Goal: Book appointment/travel/reservation

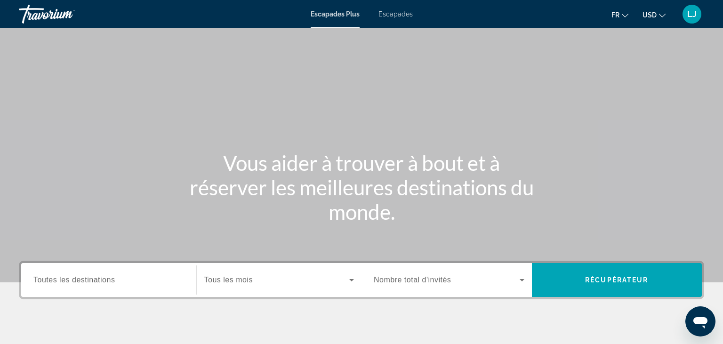
click at [389, 11] on span "Escapades" at bounding box center [395, 14] width 34 height 8
click at [86, 281] on span "Toutes les destinations" at bounding box center [73, 280] width 81 height 8
click at [86, 281] on input "Destinations Toutes les destinations" at bounding box center [108, 280] width 151 height 11
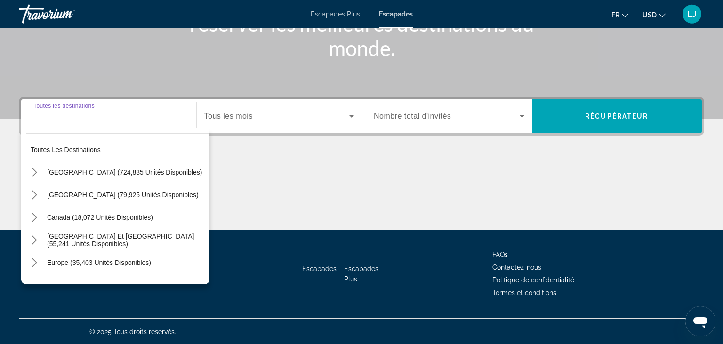
scroll to position [164, 0]
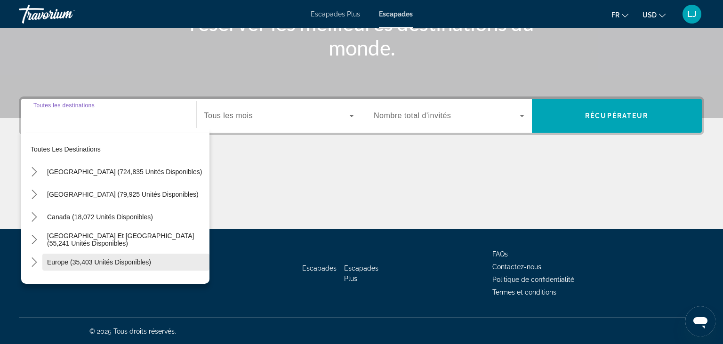
click at [56, 258] on span "Europe (35,403 unités disponibles)" at bounding box center [99, 262] width 104 height 8
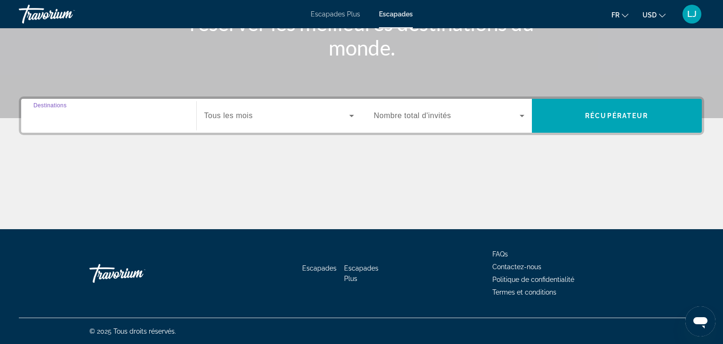
type input "**********"
click at [236, 111] on span "Soumission widget" at bounding box center [276, 115] width 145 height 11
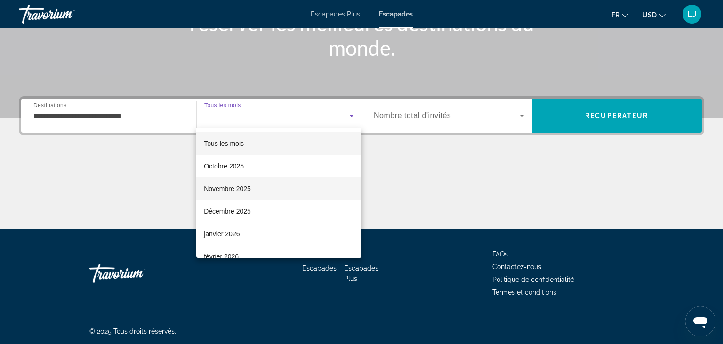
click at [238, 191] on span "Novembre 2025" at bounding box center [227, 188] width 47 height 11
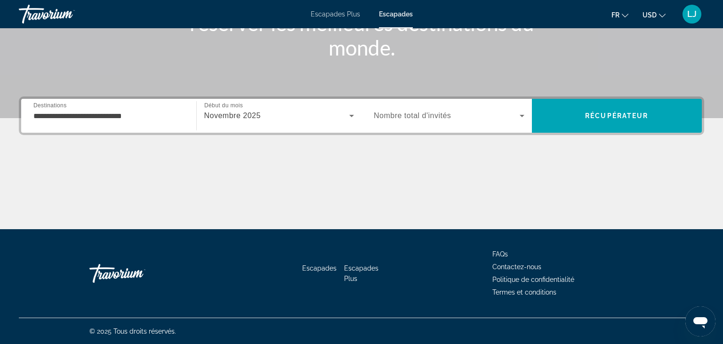
click at [441, 116] on span "Nombre total d'invités" at bounding box center [412, 116] width 77 height 8
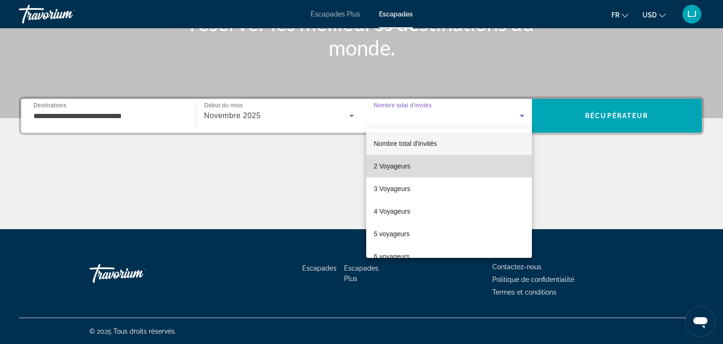
click at [424, 165] on mat-option "2 Voyageurs" at bounding box center [449, 166] width 166 height 23
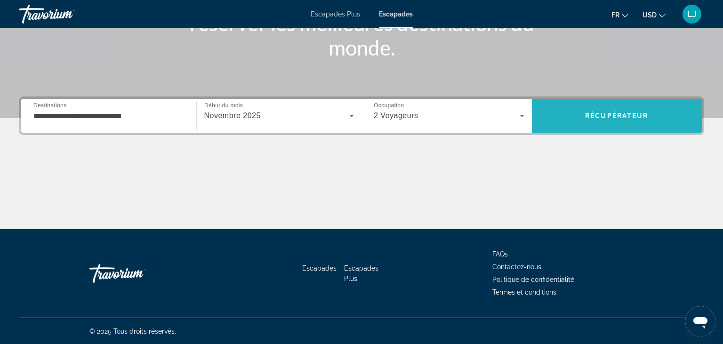
click at [582, 114] on span "Recherche" at bounding box center [617, 115] width 170 height 23
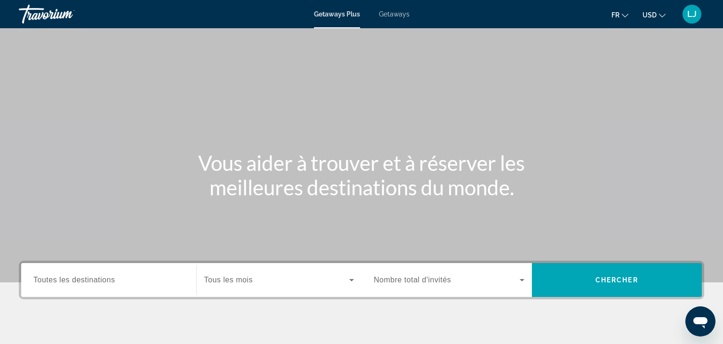
click at [394, 14] on span "Getaways" at bounding box center [394, 14] width 31 height 8
click at [94, 289] on div "Search widget" at bounding box center [108, 280] width 151 height 27
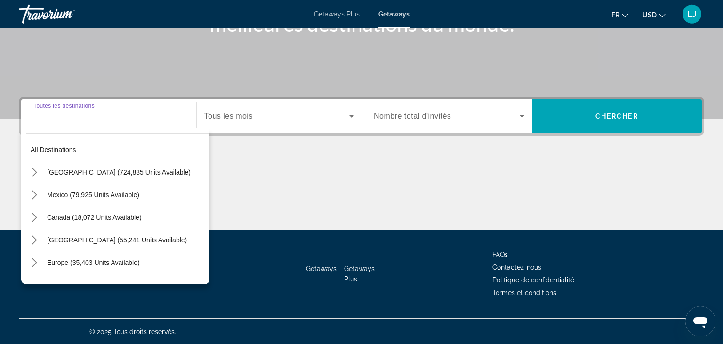
scroll to position [164, 0]
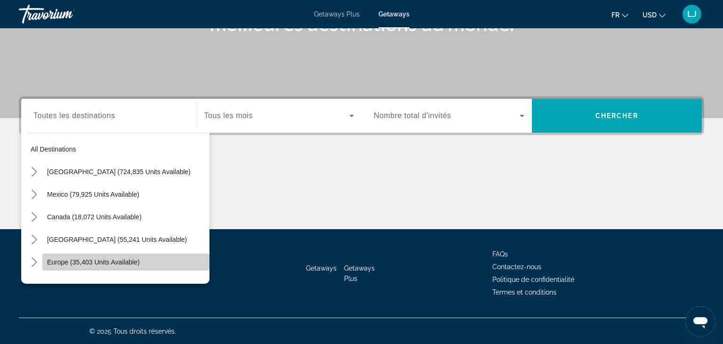
click at [59, 262] on span "Europe (35,403 units available)" at bounding box center [93, 262] width 93 height 8
type input "**********"
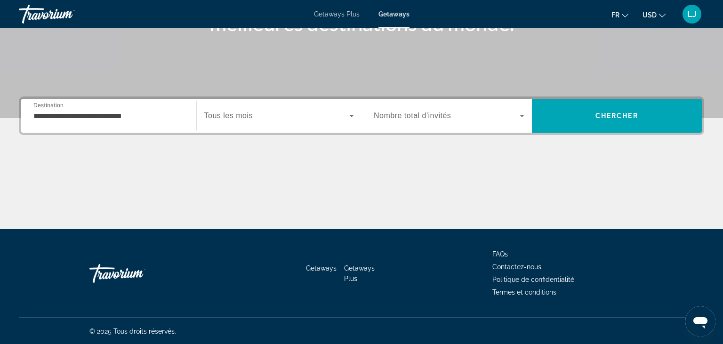
click at [244, 112] on span "Tous les mois" at bounding box center [228, 116] width 48 height 8
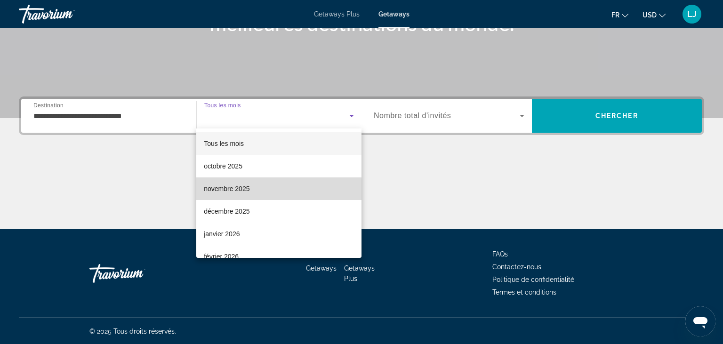
click at [228, 190] on span "novembre 2025" at bounding box center [227, 188] width 46 height 11
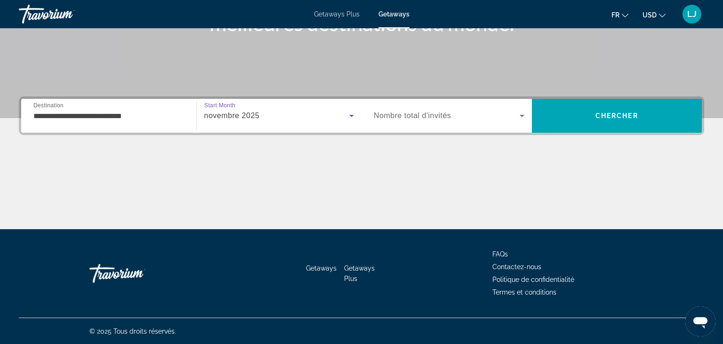
click at [454, 113] on span "Search widget" at bounding box center [447, 115] width 146 height 11
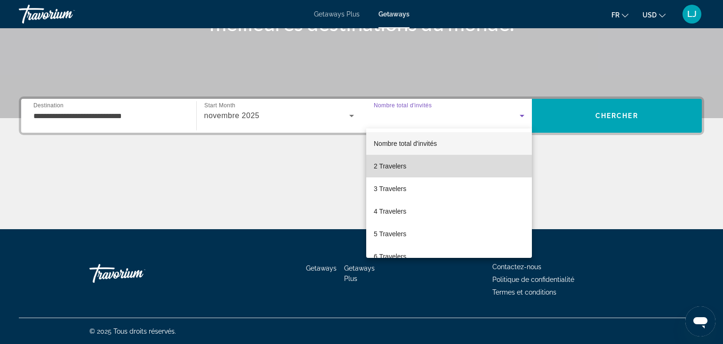
click at [424, 166] on mat-option "2 Travelers" at bounding box center [449, 166] width 166 height 23
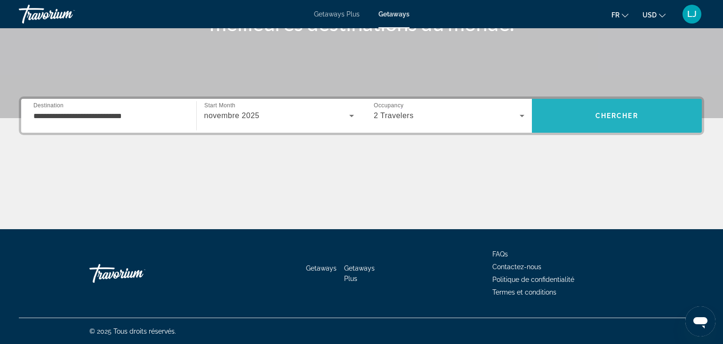
click at [575, 119] on span "Search" at bounding box center [617, 115] width 170 height 23
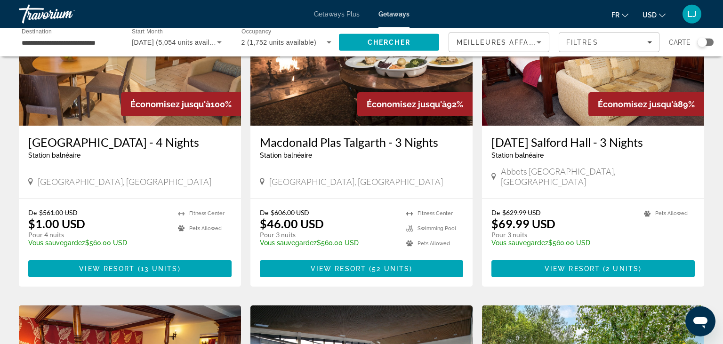
scroll to position [104, 0]
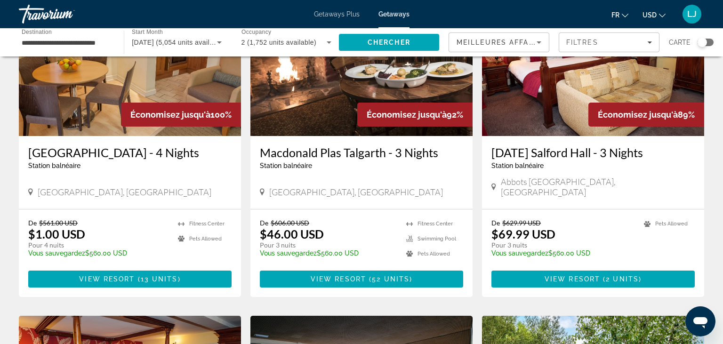
click at [654, 14] on span "USD" at bounding box center [649, 15] width 14 height 8
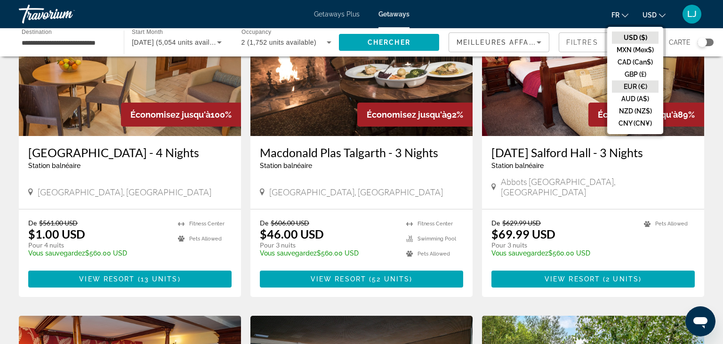
click at [630, 86] on button "EUR (€)" at bounding box center [635, 86] width 47 height 12
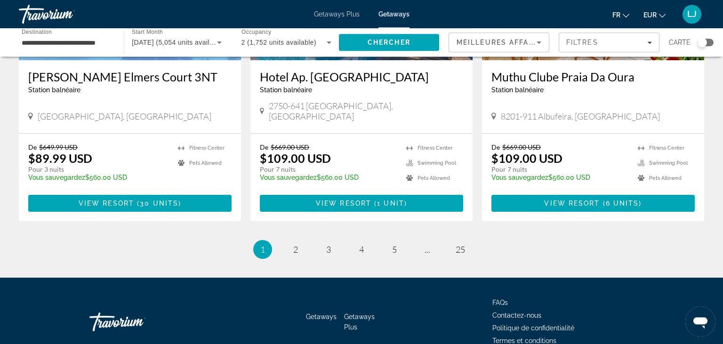
scroll to position [1176, 0]
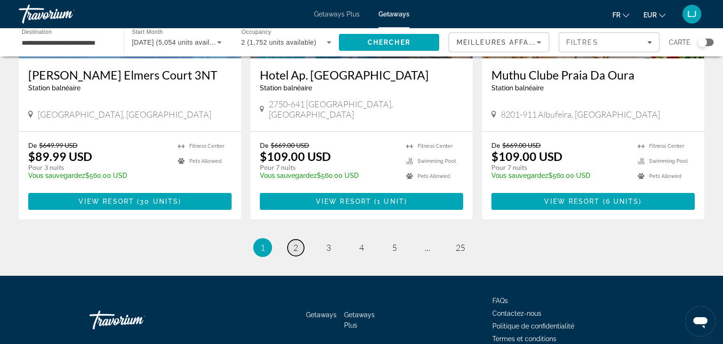
click at [298, 239] on link "page 2" at bounding box center [295, 247] width 16 height 16
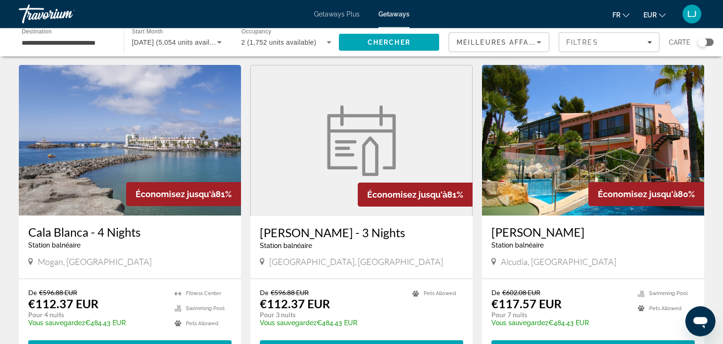
scroll to position [687, 0]
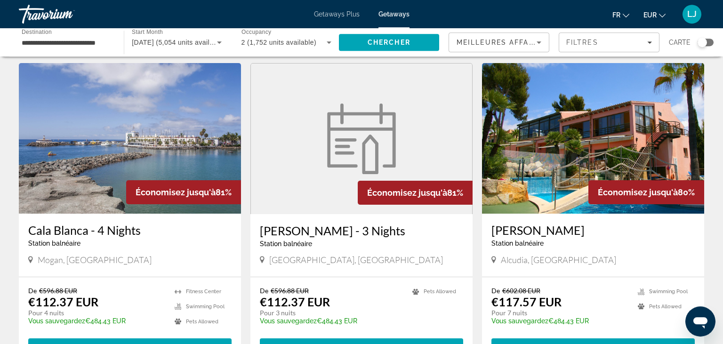
click at [122, 137] on img "Main content" at bounding box center [130, 138] width 222 height 151
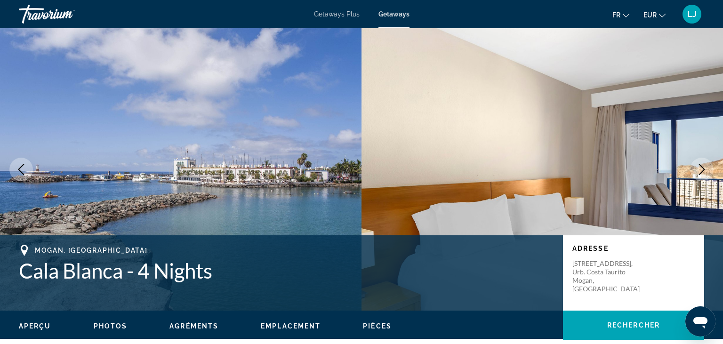
click at [698, 166] on icon "Next image" at bounding box center [701, 169] width 11 height 11
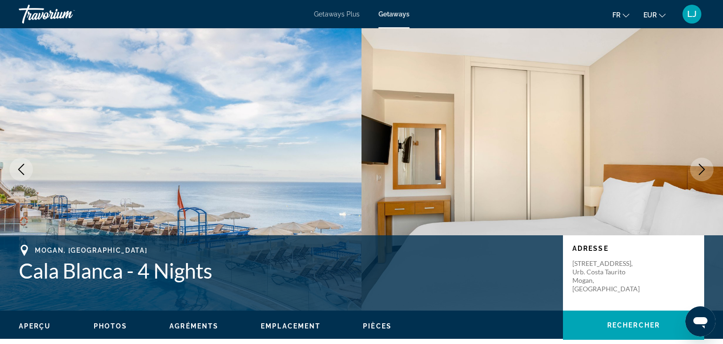
click at [698, 166] on icon "Next image" at bounding box center [701, 169] width 11 height 11
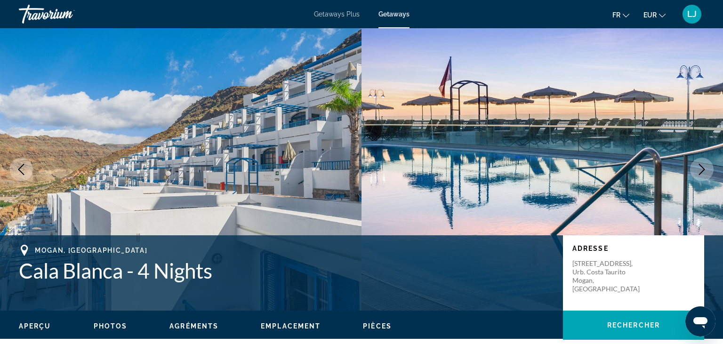
click at [698, 166] on icon "Next image" at bounding box center [701, 169] width 11 height 11
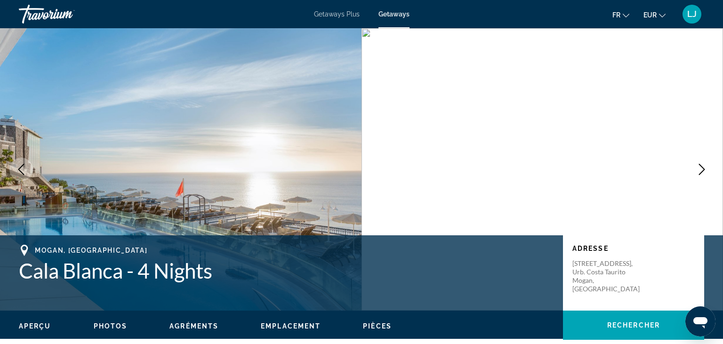
click at [698, 166] on icon "Next image" at bounding box center [701, 169] width 11 height 11
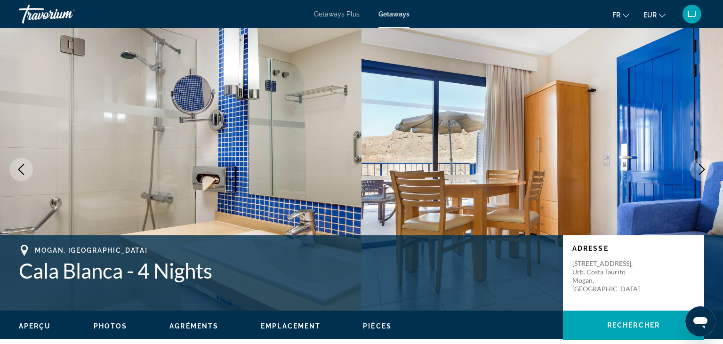
click at [698, 166] on icon "Next image" at bounding box center [701, 169] width 11 height 11
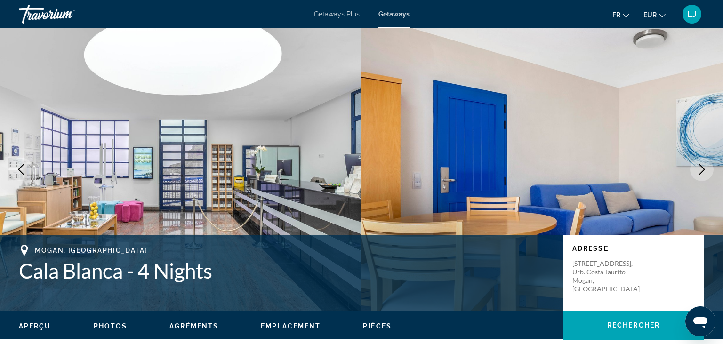
click at [698, 166] on icon "Next image" at bounding box center [701, 169] width 11 height 11
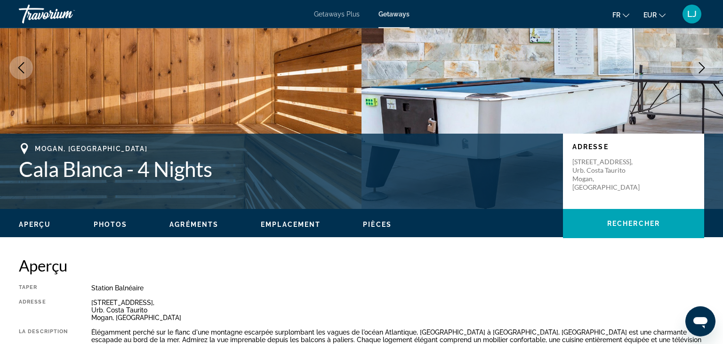
scroll to position [248, 0]
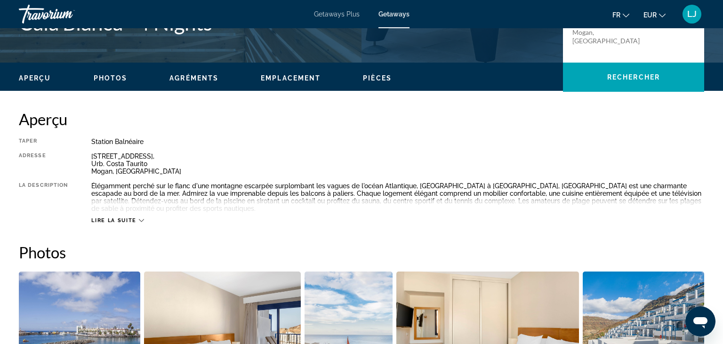
click at [134, 221] on span "Lire la suite" at bounding box center [113, 220] width 45 height 6
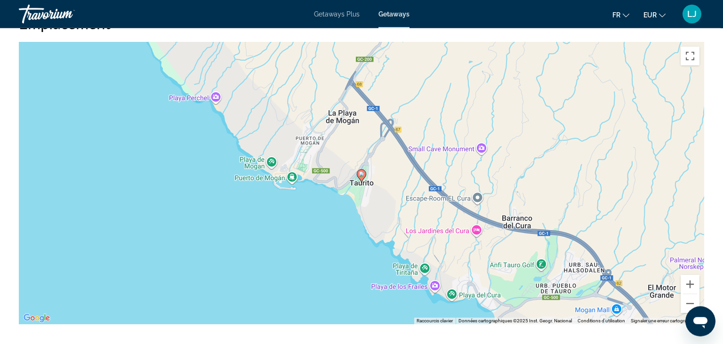
scroll to position [1381, 0]
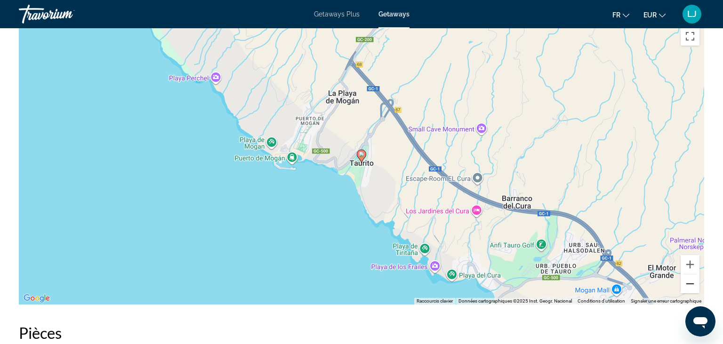
click at [692, 281] on button "Zoom arrière" at bounding box center [689, 283] width 19 height 19
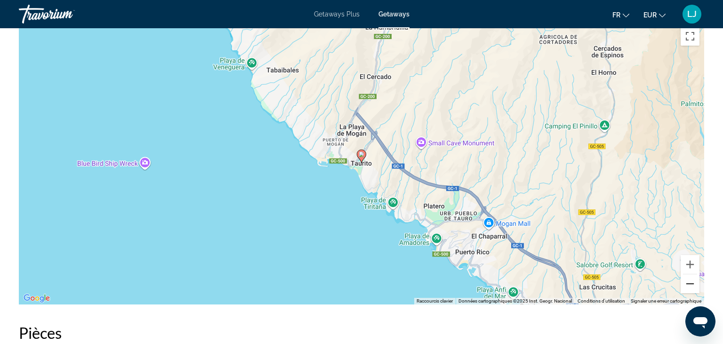
click at [692, 281] on button "Zoom arrière" at bounding box center [689, 283] width 19 height 19
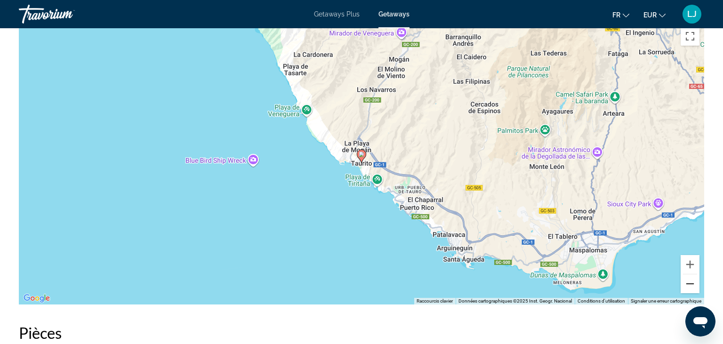
click at [692, 281] on button "Zoom arrière" at bounding box center [689, 283] width 19 height 19
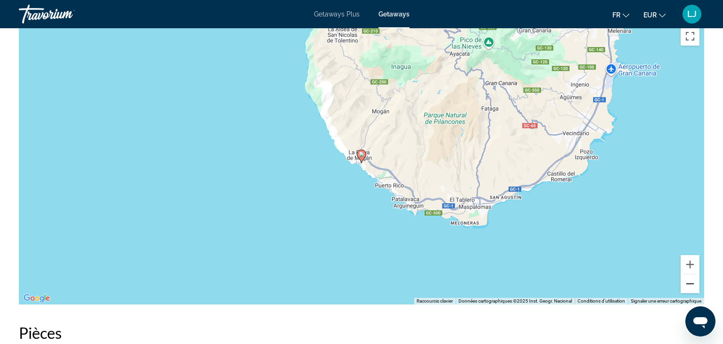
click at [692, 281] on button "Zoom arrière" at bounding box center [689, 283] width 19 height 19
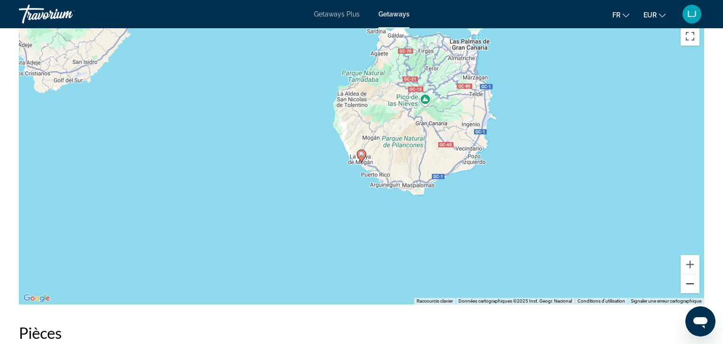
click at [692, 281] on button "Zoom arrière" at bounding box center [689, 283] width 19 height 19
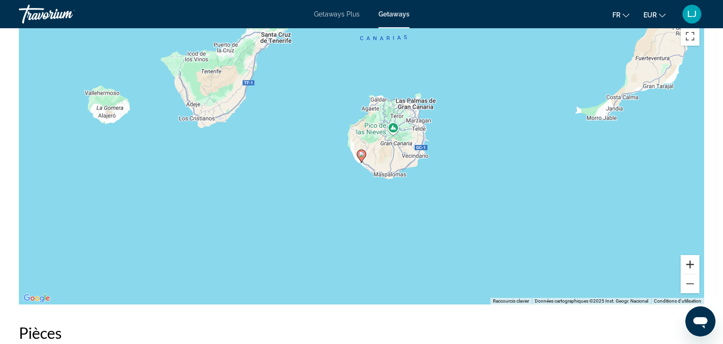
click at [691, 262] on button "Zoom avant" at bounding box center [689, 264] width 19 height 19
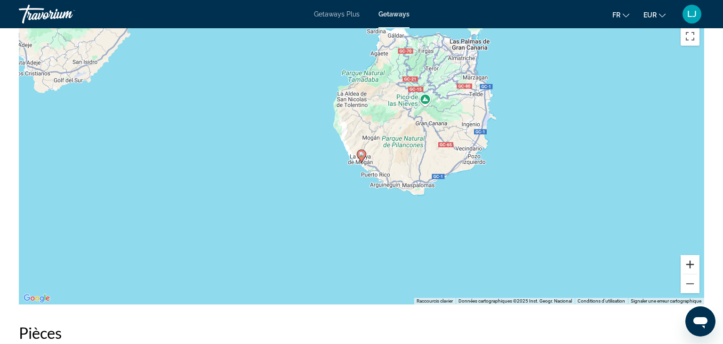
click at [691, 262] on button "Zoom avant" at bounding box center [689, 264] width 19 height 19
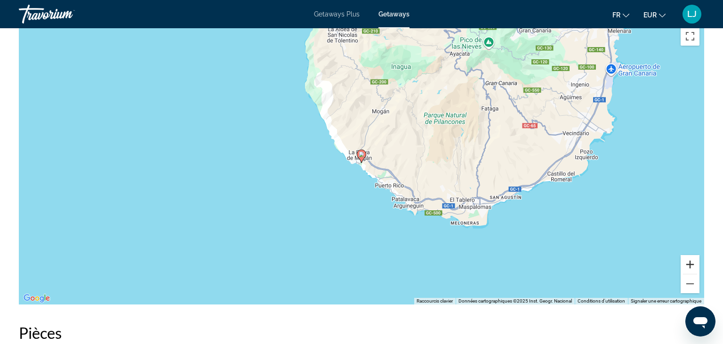
click at [691, 262] on button "Zoom avant" at bounding box center [689, 264] width 19 height 19
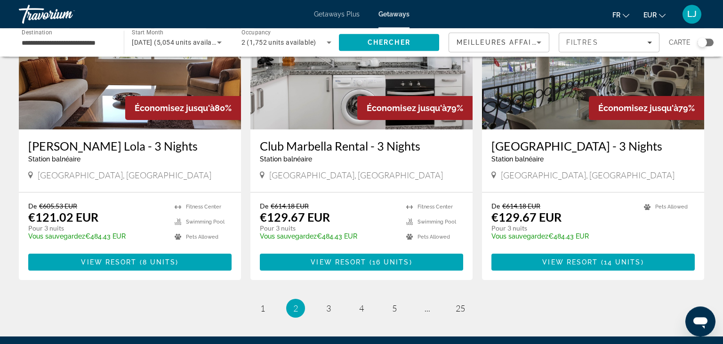
scroll to position [1085, 0]
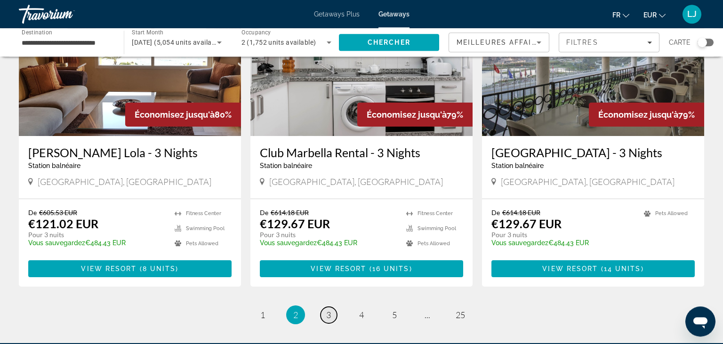
click at [330, 310] on span "3" at bounding box center [328, 315] width 5 height 10
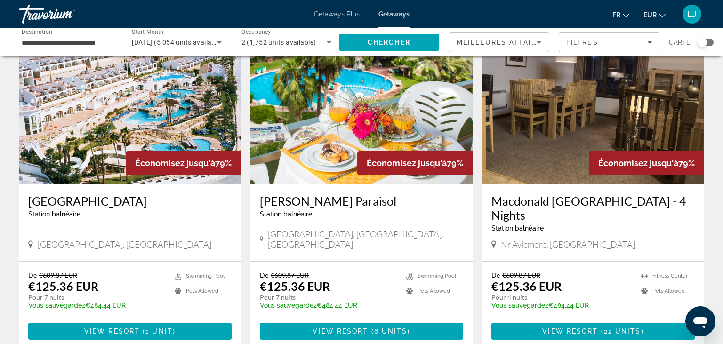
scroll to position [391, 0]
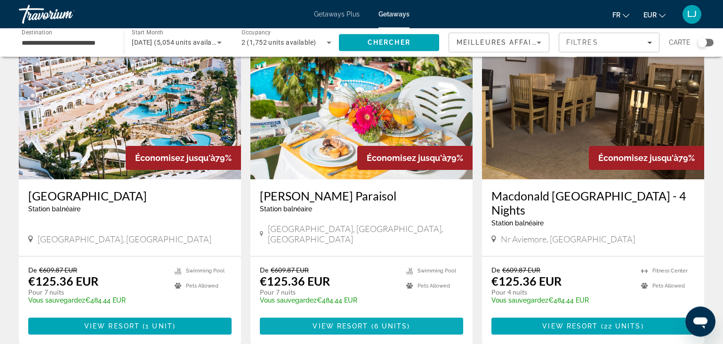
click at [379, 322] on span "6 units" at bounding box center [390, 326] width 33 height 8
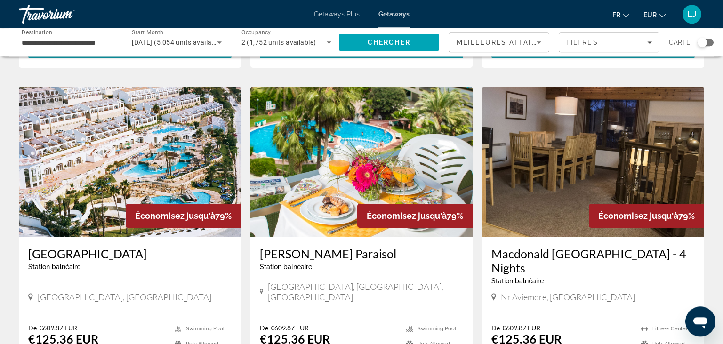
scroll to position [338, 0]
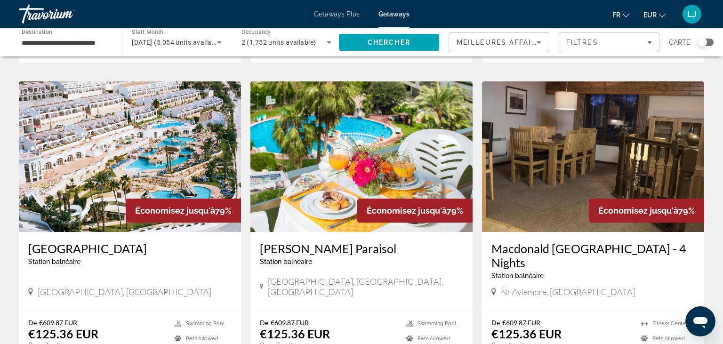
click at [185, 167] on img "Main content" at bounding box center [130, 156] width 222 height 151
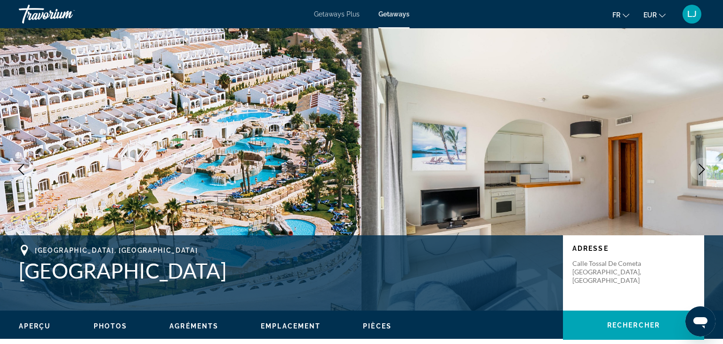
click at [699, 167] on icon "Next image" at bounding box center [701, 169] width 11 height 11
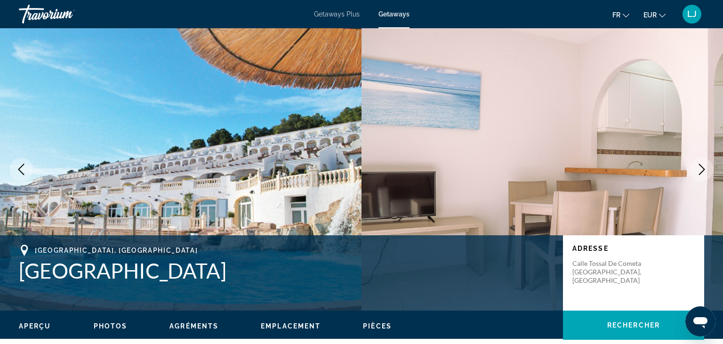
click at [699, 167] on icon "Next image" at bounding box center [701, 169] width 11 height 11
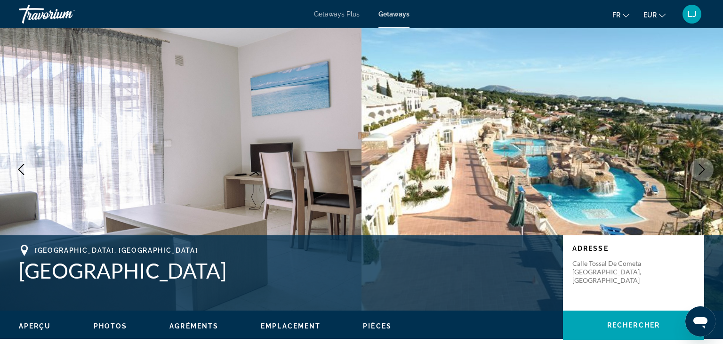
click at [699, 167] on icon "Next image" at bounding box center [701, 169] width 11 height 11
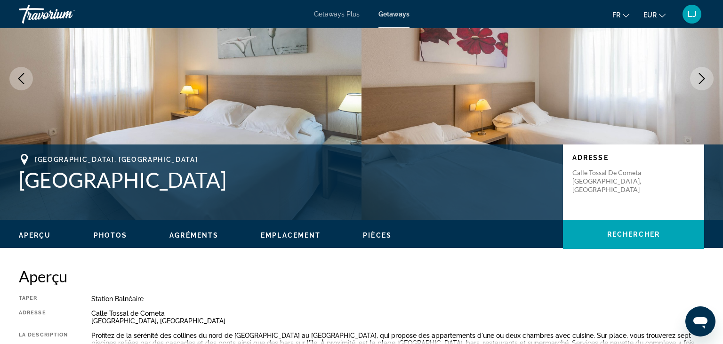
scroll to position [187, 0]
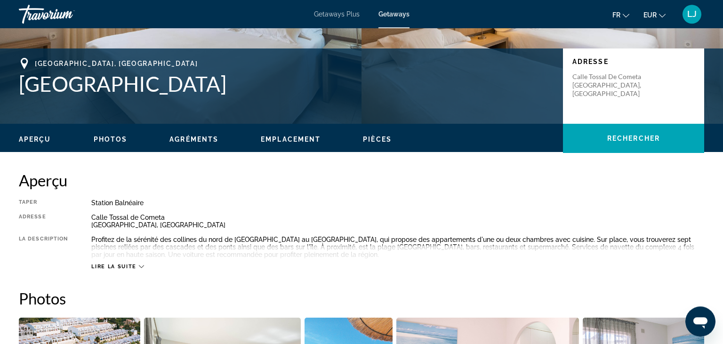
click at [127, 266] on span "Lire la suite" at bounding box center [113, 266] width 45 height 6
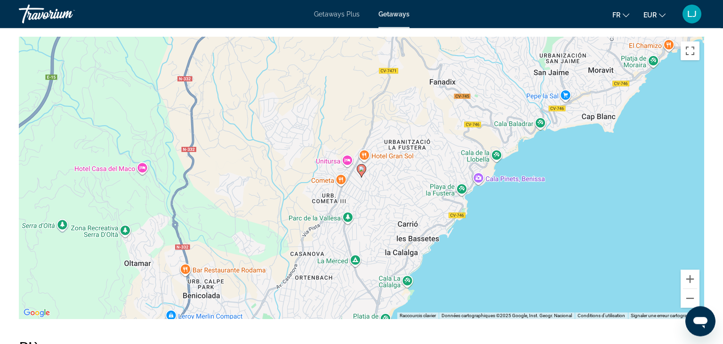
scroll to position [1287, 0]
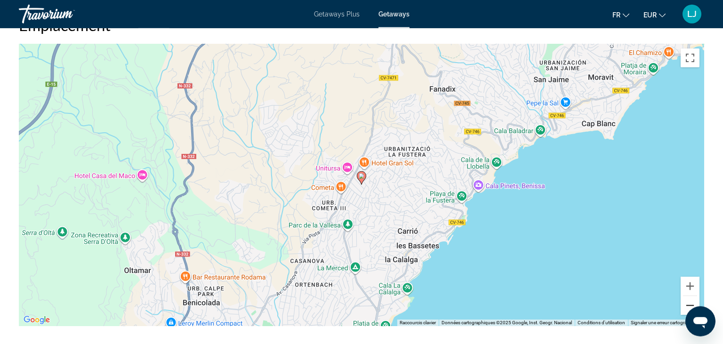
click at [690, 302] on button "Zoom arrière" at bounding box center [689, 305] width 19 height 19
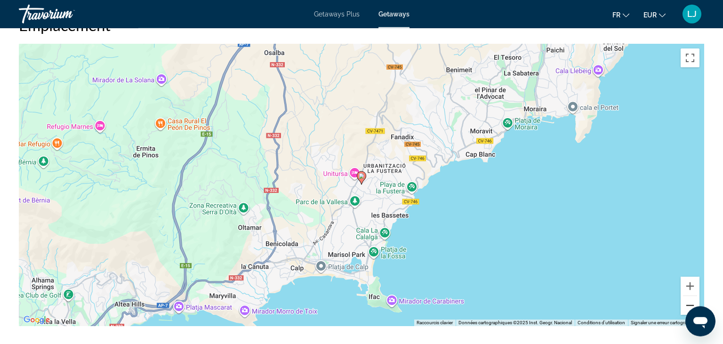
click at [690, 302] on button "Zoom arrière" at bounding box center [689, 305] width 19 height 19
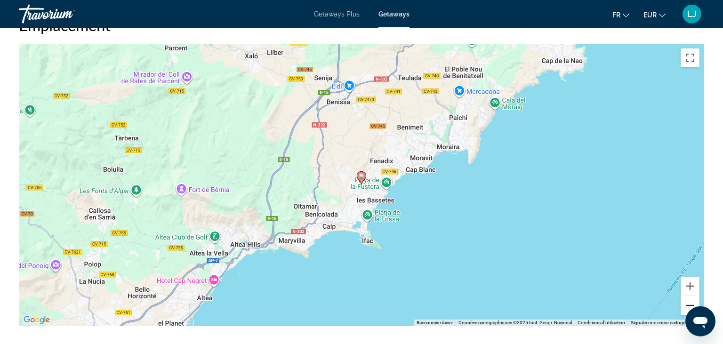
click at [690, 302] on button "Zoom arrière" at bounding box center [689, 305] width 19 height 19
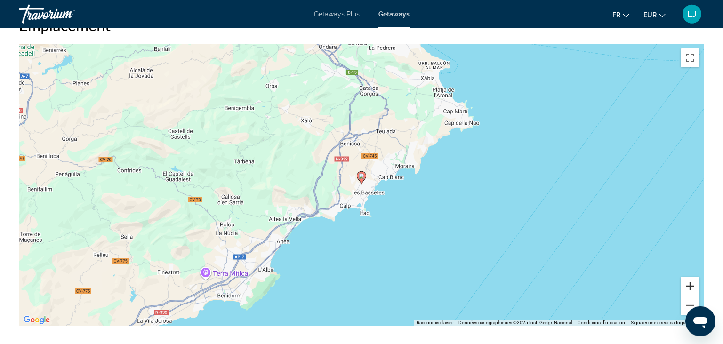
click at [690, 283] on button "Zoom avant" at bounding box center [689, 286] width 19 height 19
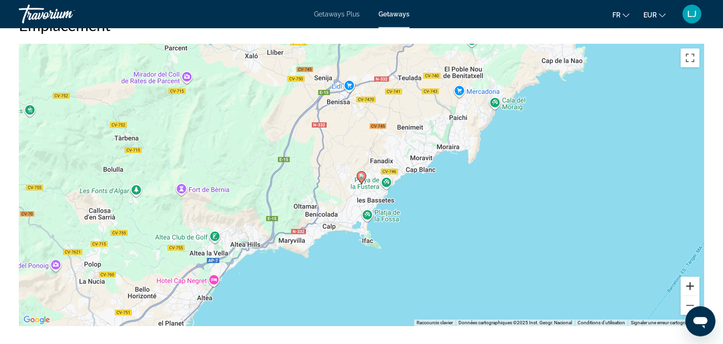
click at [690, 283] on button "Zoom avant" at bounding box center [689, 286] width 19 height 19
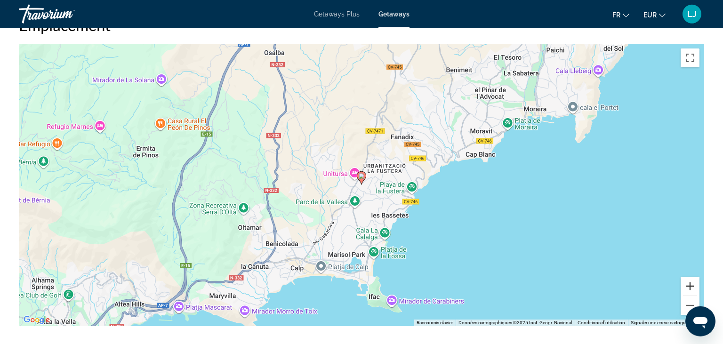
click at [690, 283] on button "Zoom avant" at bounding box center [689, 286] width 19 height 19
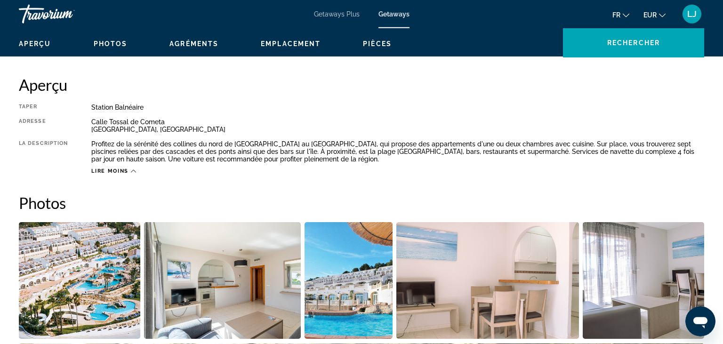
scroll to position [278, 0]
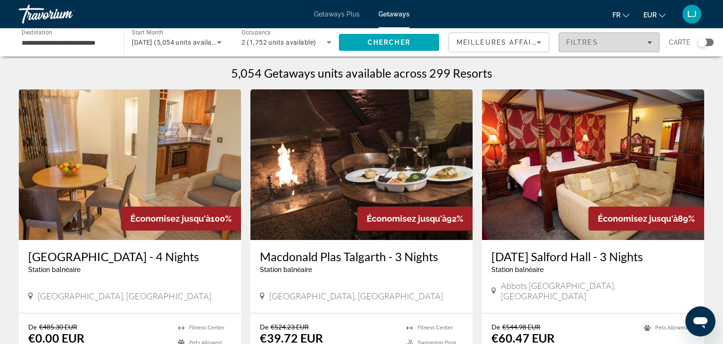
click at [589, 45] on span "Filtres" at bounding box center [582, 43] width 32 height 8
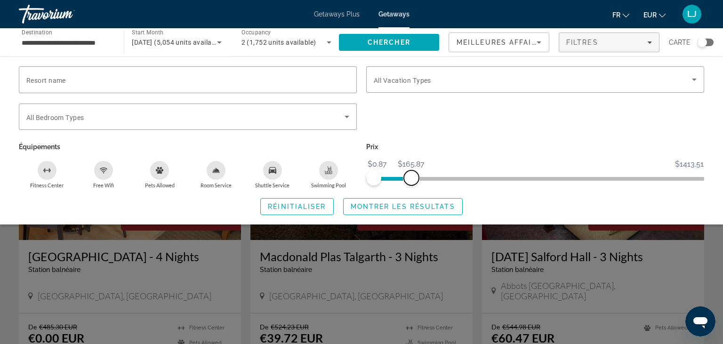
drag, startPoint x: 697, startPoint y: 175, endPoint x: 411, endPoint y: 172, distance: 285.6
click at [411, 172] on span "ngx-slider-max" at bounding box center [411, 177] width 15 height 15
click at [408, 203] on span "Montrer les résultats" at bounding box center [402, 207] width 104 height 8
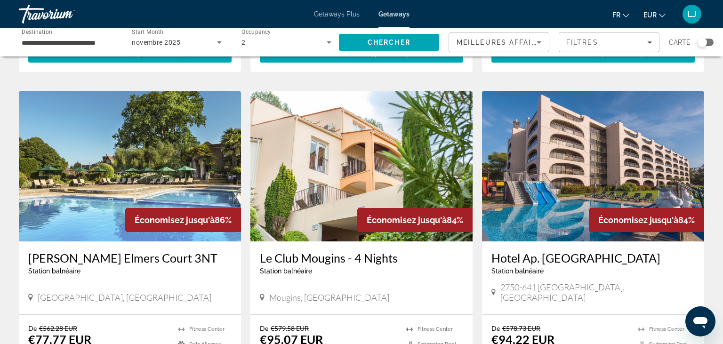
scroll to position [1189, 0]
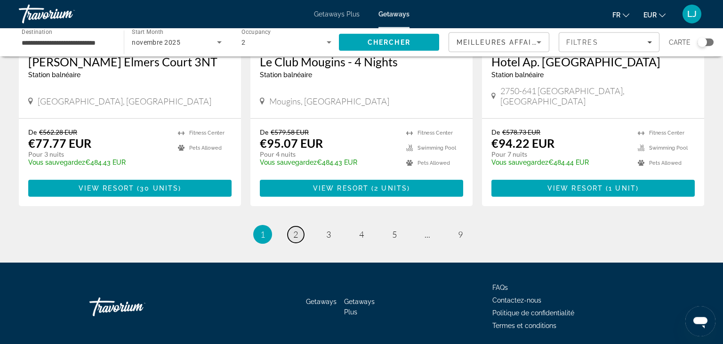
click at [295, 229] on span "2" at bounding box center [295, 234] width 5 height 10
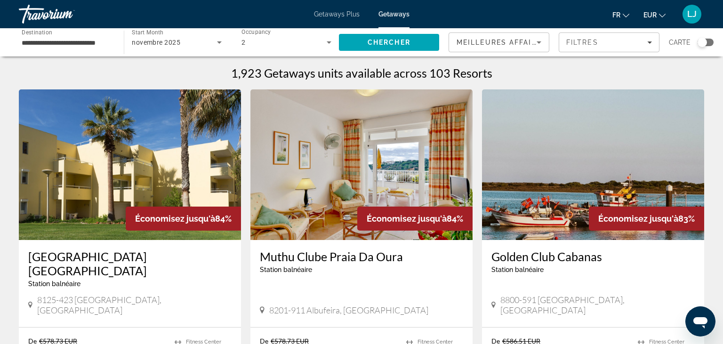
click at [158, 172] on img "Main content" at bounding box center [130, 164] width 222 height 151
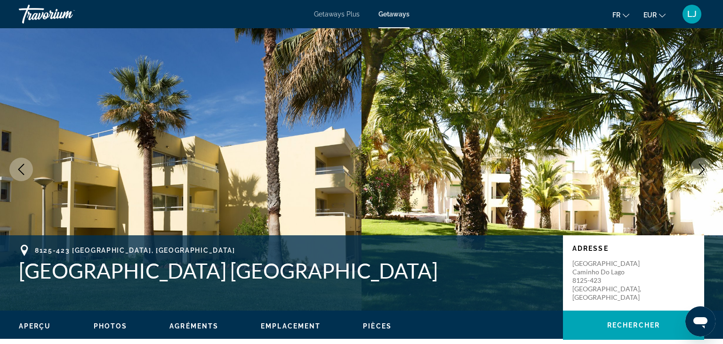
click at [703, 170] on icon "Next image" at bounding box center [702, 169] width 6 height 11
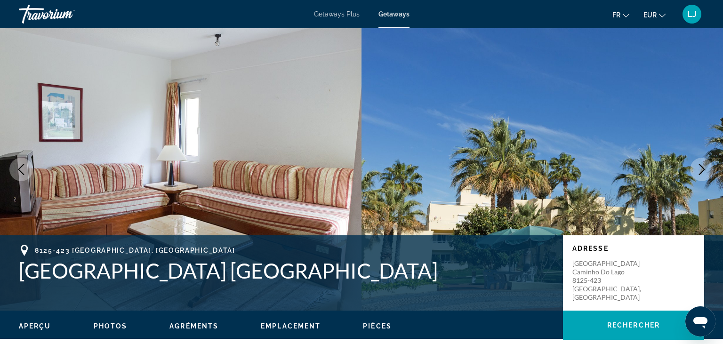
click at [703, 170] on icon "Next image" at bounding box center [702, 169] width 6 height 11
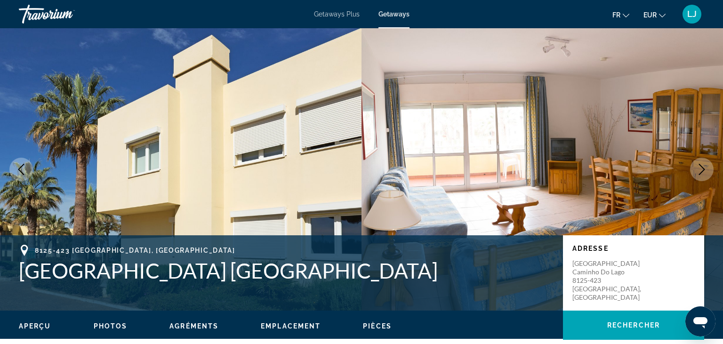
click at [703, 170] on icon "Next image" at bounding box center [702, 169] width 6 height 11
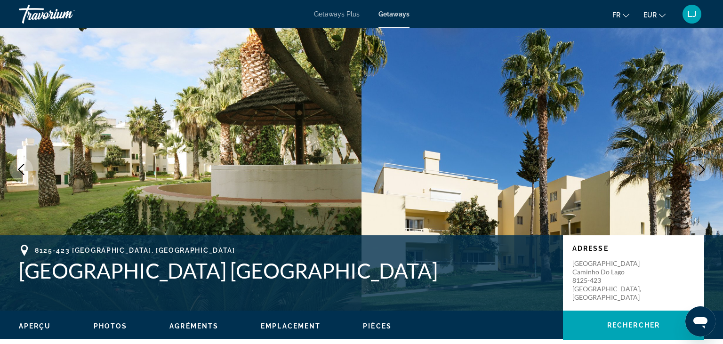
click at [703, 170] on icon "Next image" at bounding box center [702, 169] width 6 height 11
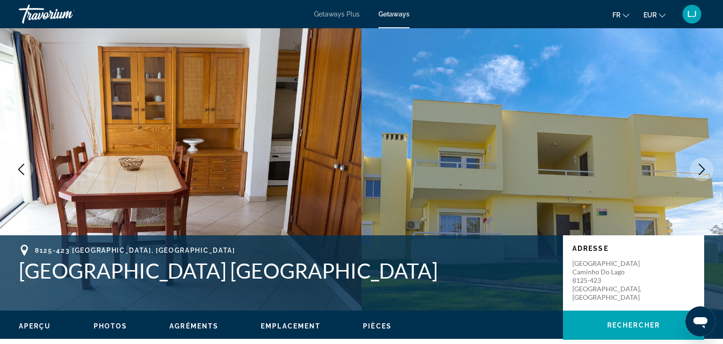
click at [703, 170] on icon "Next image" at bounding box center [702, 169] width 6 height 11
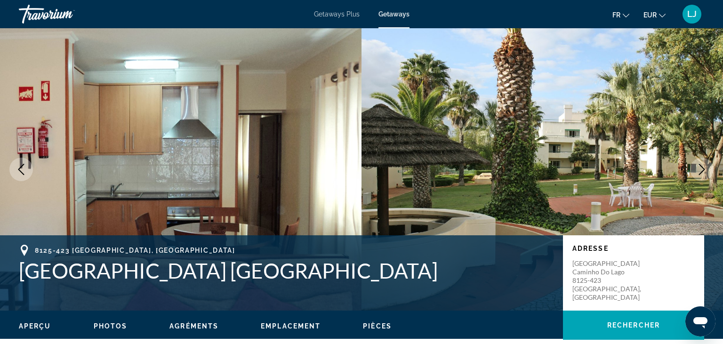
click at [703, 170] on icon "Next image" at bounding box center [702, 169] width 6 height 11
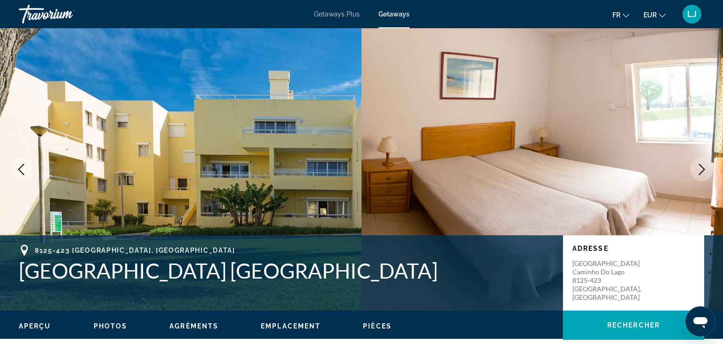
click at [703, 170] on icon "Next image" at bounding box center [702, 169] width 6 height 11
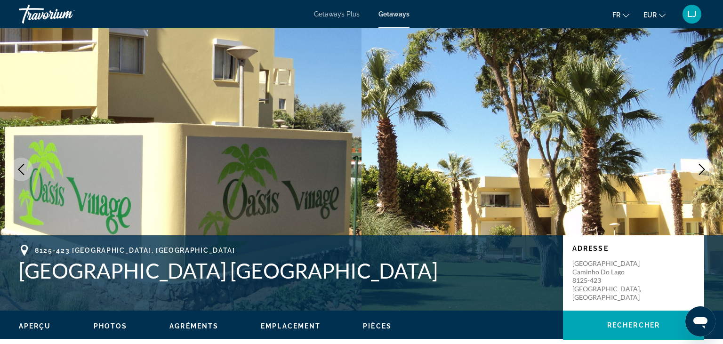
click at [703, 170] on icon "Next image" at bounding box center [702, 169] width 6 height 11
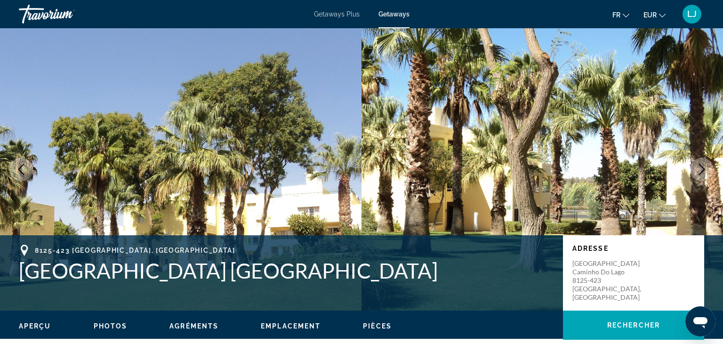
click at [703, 170] on icon "Next image" at bounding box center [702, 169] width 6 height 11
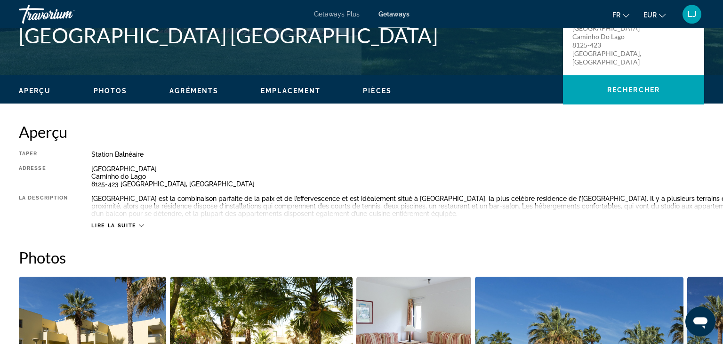
scroll to position [241, 0]
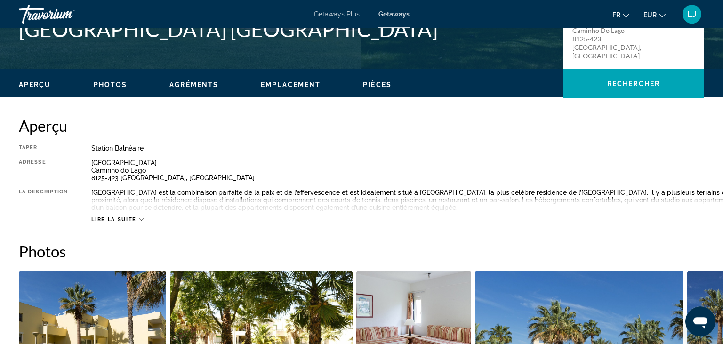
click at [135, 222] on span "Lire la suite" at bounding box center [113, 219] width 45 height 6
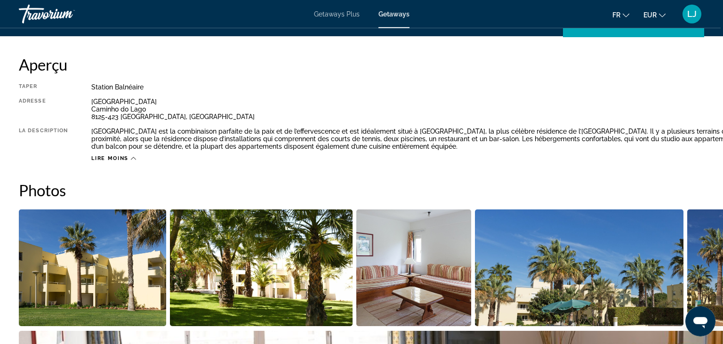
scroll to position [0, 0]
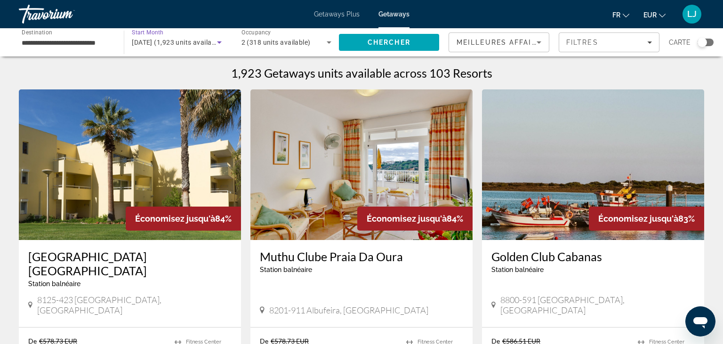
click at [175, 41] on span "[DATE] (1,923 units available)" at bounding box center [177, 43] width 91 height 8
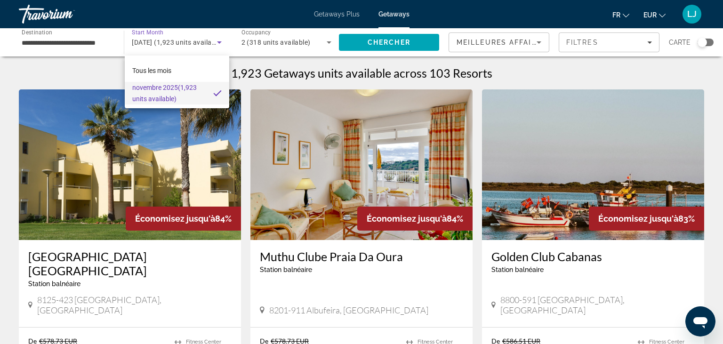
click at [171, 50] on div at bounding box center [361, 172] width 723 height 344
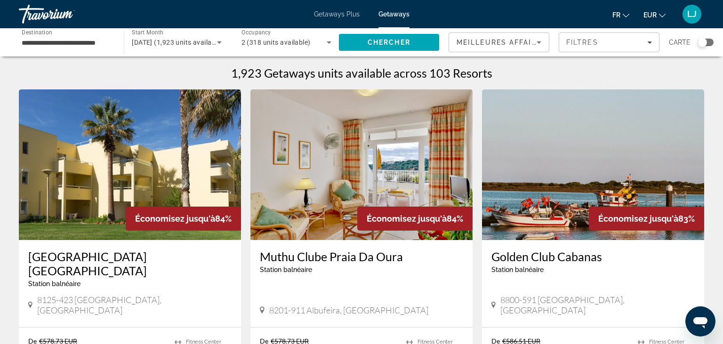
click at [335, 14] on span "Getaways Plus" at bounding box center [337, 14] width 46 height 8
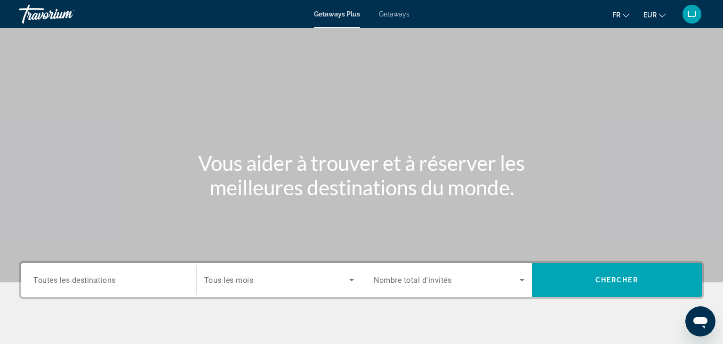
click at [398, 16] on span "Getaways" at bounding box center [394, 14] width 31 height 8
click at [266, 295] on div "Start Month Tous les mois" at bounding box center [279, 280] width 166 height 34
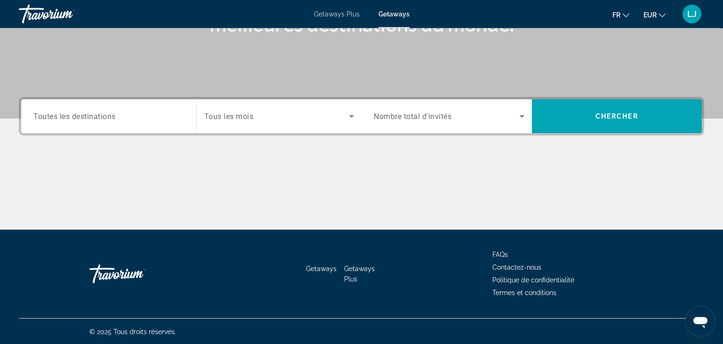
scroll to position [164, 0]
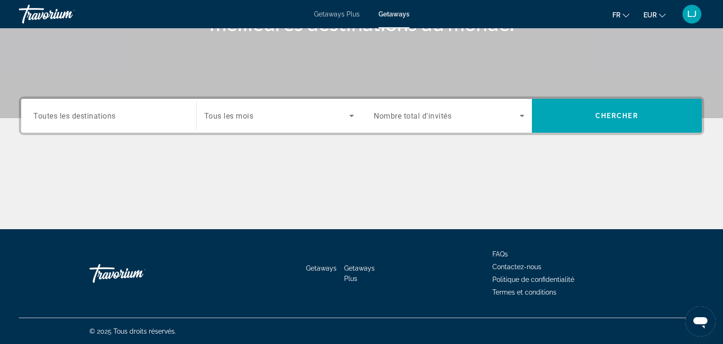
click at [243, 123] on div "Search widget" at bounding box center [279, 116] width 150 height 26
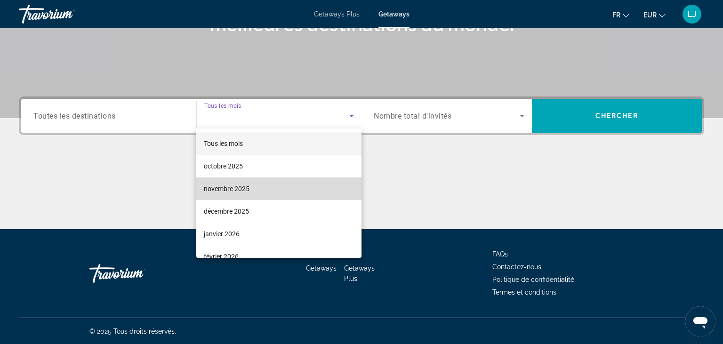
click at [236, 193] on span "novembre 2025" at bounding box center [227, 188] width 46 height 11
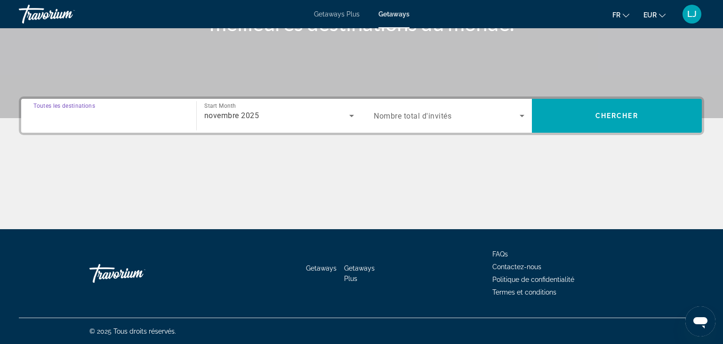
click at [136, 112] on input "Destination Toutes les destinations" at bounding box center [108, 116] width 151 height 11
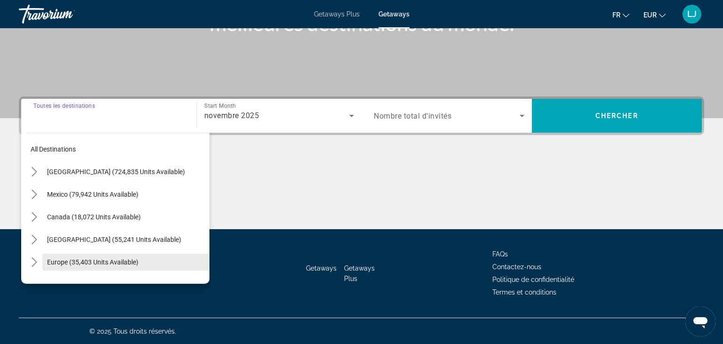
click at [55, 263] on span "Europe (35,403 units available)" at bounding box center [92, 262] width 91 height 8
type input "**********"
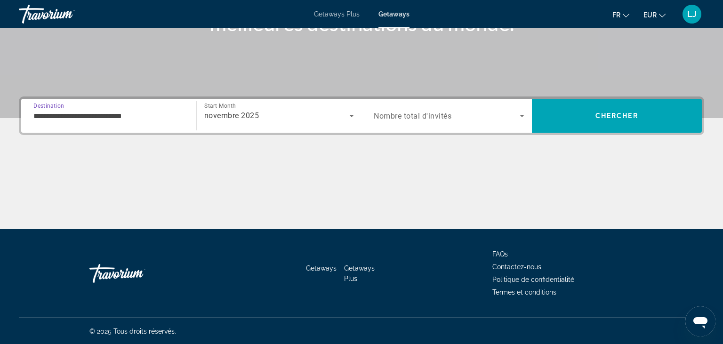
click at [381, 110] on span "Search widget" at bounding box center [447, 115] width 146 height 11
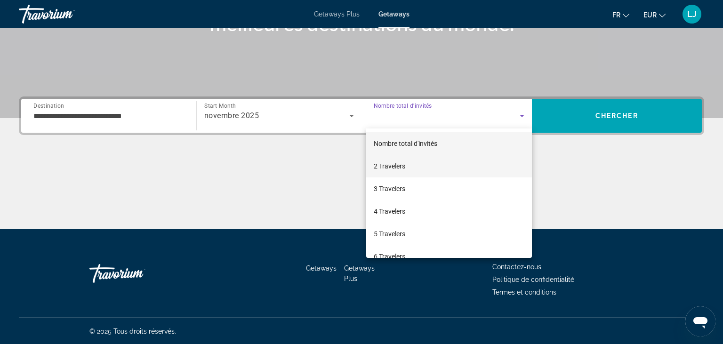
click at [398, 170] on span "2 Travelers" at bounding box center [390, 165] width 32 height 11
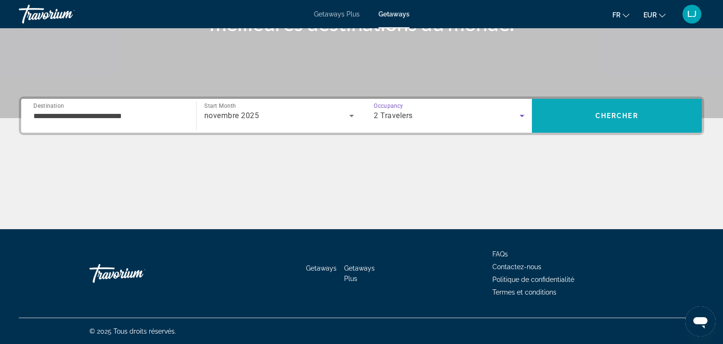
click at [563, 107] on span "Search" at bounding box center [617, 115] width 170 height 23
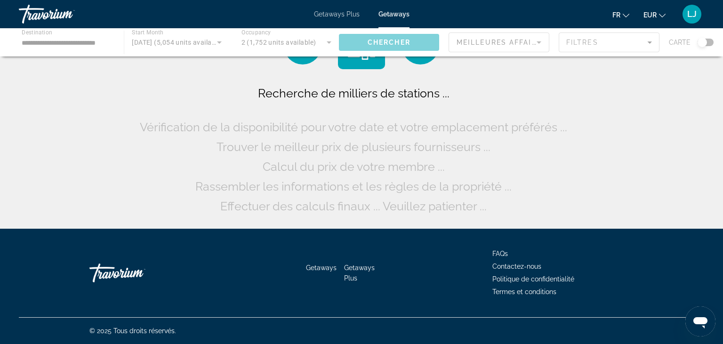
click at [597, 48] on div "Main content" at bounding box center [361, 42] width 723 height 28
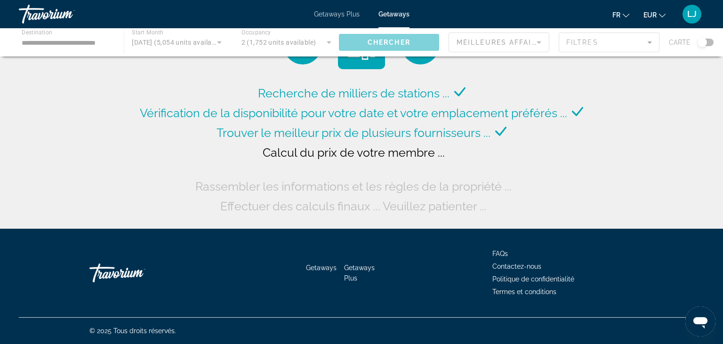
click at [650, 42] on div "Main content" at bounding box center [361, 42] width 723 height 28
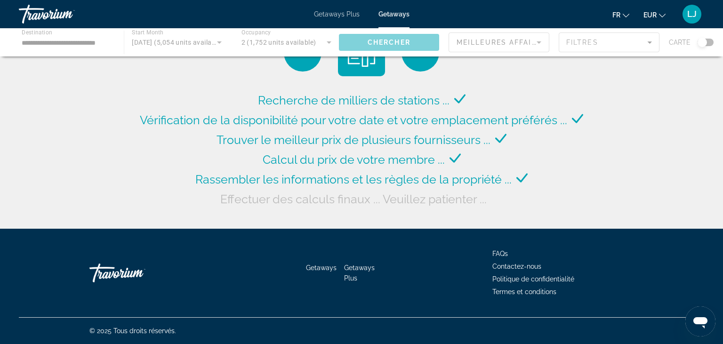
click at [648, 42] on div "Main content" at bounding box center [361, 42] width 723 height 28
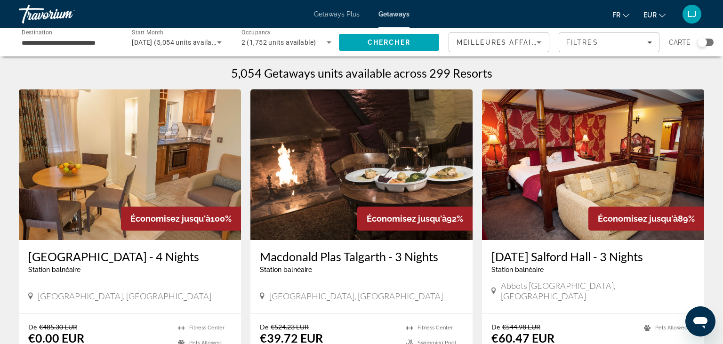
click at [648, 42] on icon "Filters" at bounding box center [649, 42] width 5 height 2
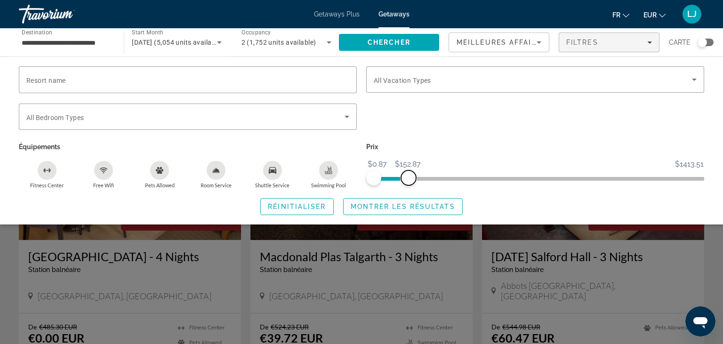
drag, startPoint x: 695, startPoint y: 178, endPoint x: 408, endPoint y: 177, distance: 286.5
click at [408, 177] on span "ngx-slider-max" at bounding box center [408, 177] width 15 height 15
click at [394, 207] on span "Montrer les résultats" at bounding box center [402, 207] width 104 height 8
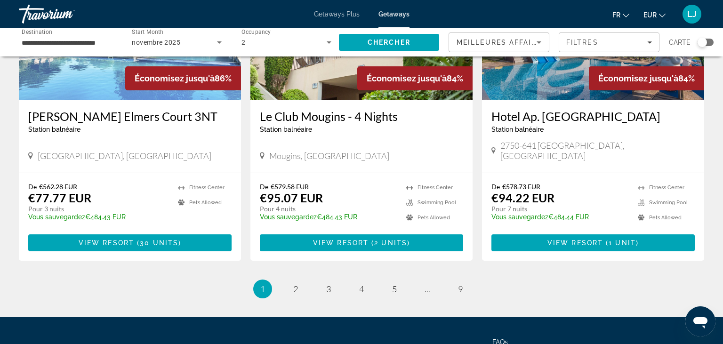
scroll to position [1144, 0]
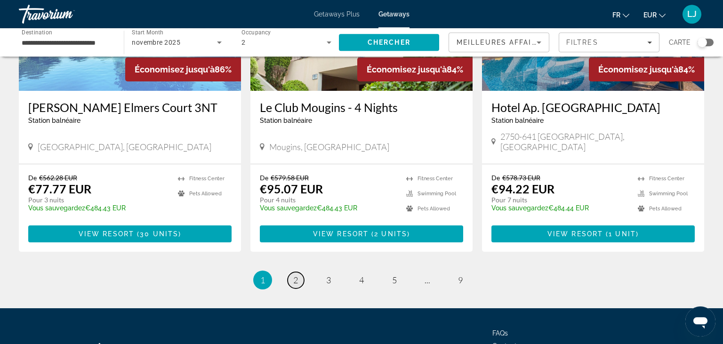
click at [297, 275] on span "2" at bounding box center [295, 280] width 5 height 10
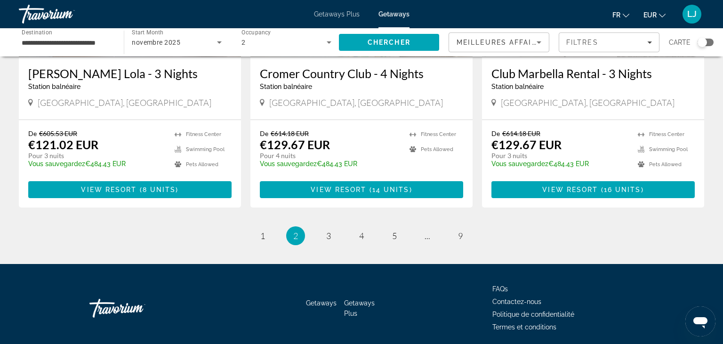
scroll to position [1156, 0]
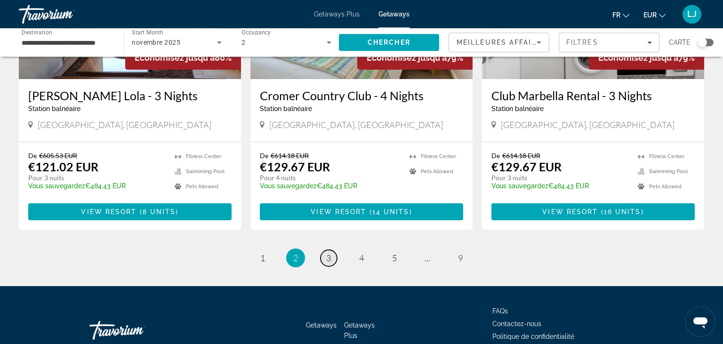
click at [332, 250] on link "page 3" at bounding box center [328, 258] width 16 height 16
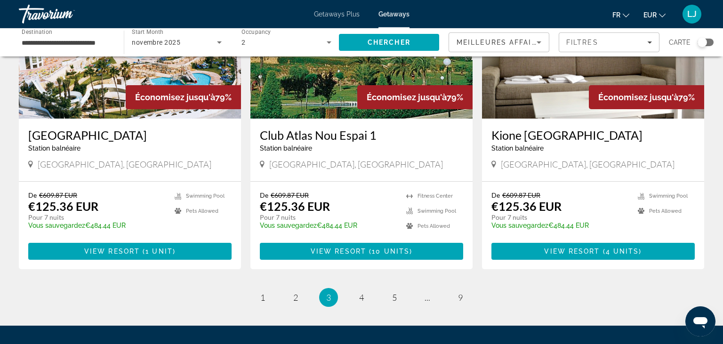
scroll to position [1129, 0]
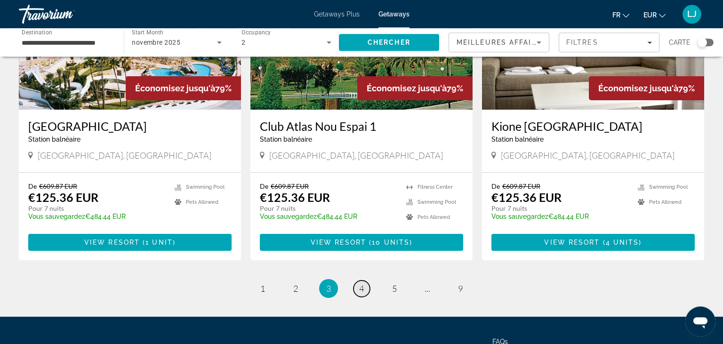
click at [365, 280] on link "page 4" at bounding box center [361, 288] width 16 height 16
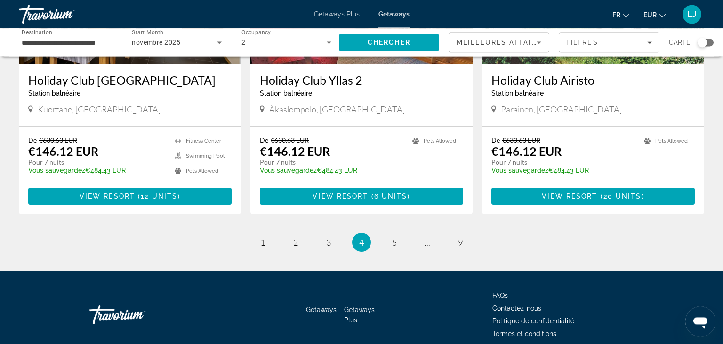
scroll to position [1181, 0]
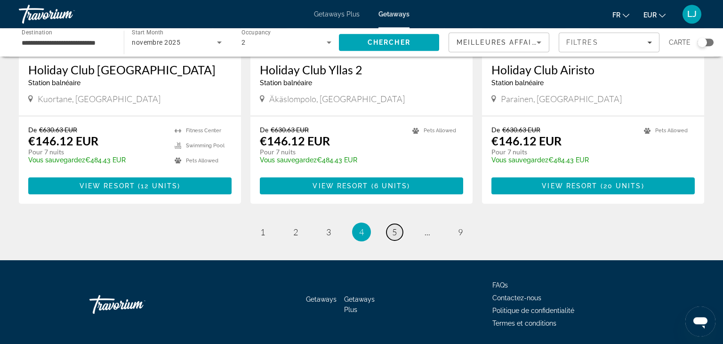
click at [396, 227] on span "5" at bounding box center [394, 232] width 5 height 10
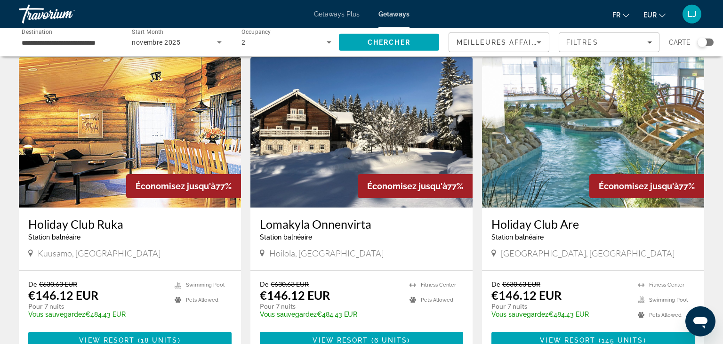
scroll to position [702, 0]
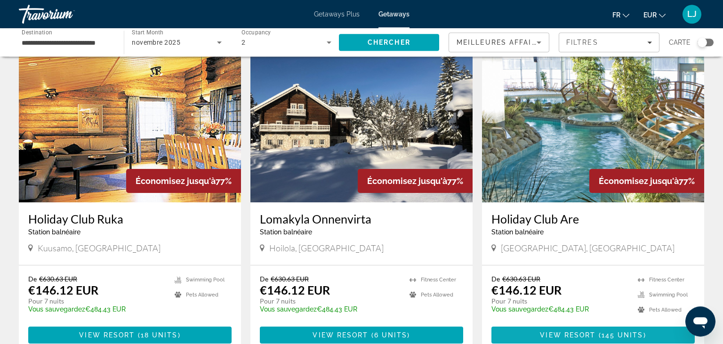
click at [579, 331] on span "View Resort" at bounding box center [568, 335] width 56 height 8
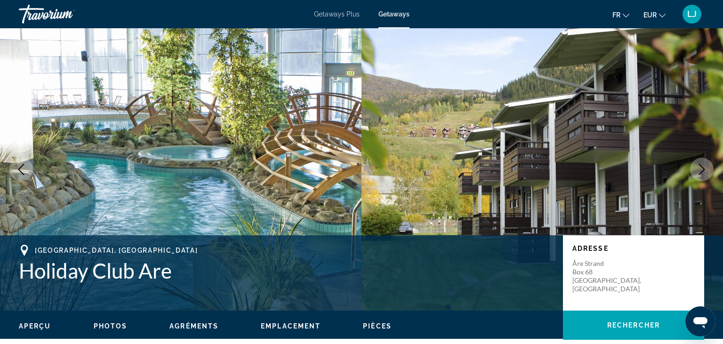
click at [701, 166] on icon "Next image" at bounding box center [701, 169] width 11 height 11
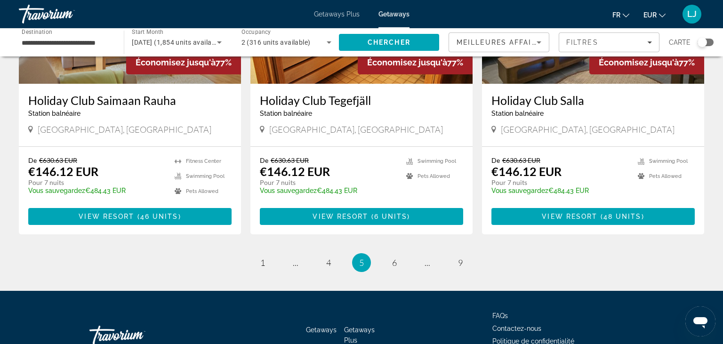
scroll to position [1178, 0]
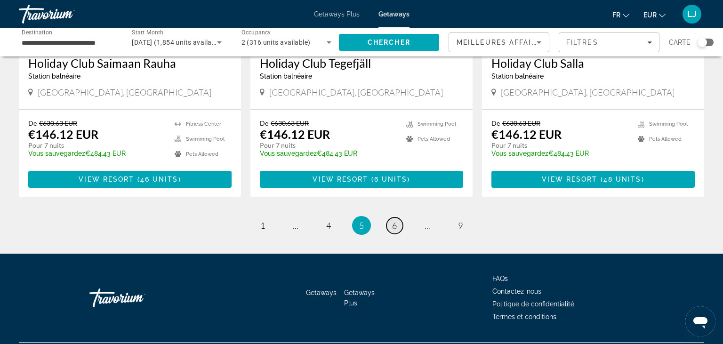
click at [397, 217] on link "page 6" at bounding box center [394, 225] width 16 height 16
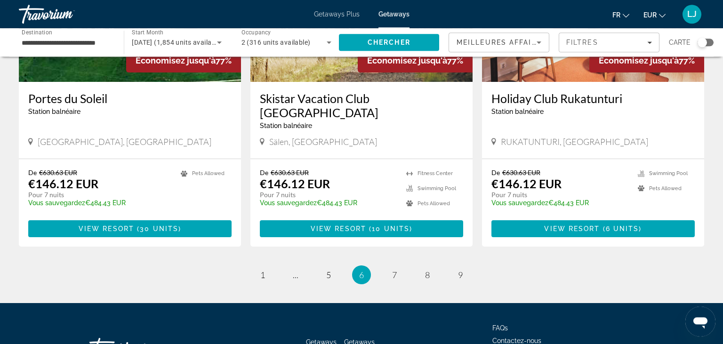
scroll to position [1161, 0]
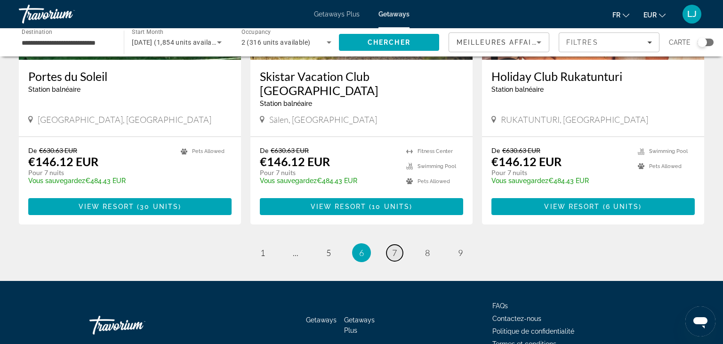
click at [394, 247] on span "7" at bounding box center [394, 252] width 5 height 10
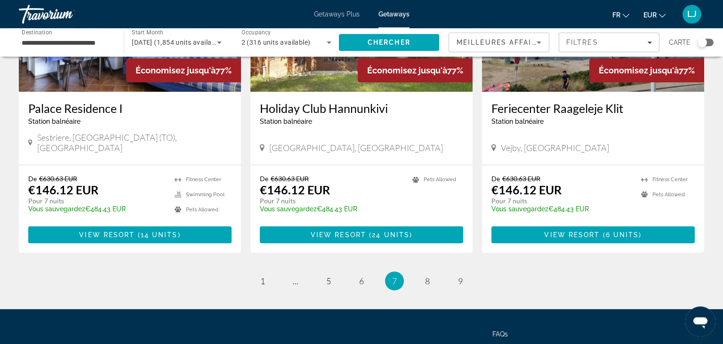
scroll to position [1120, 0]
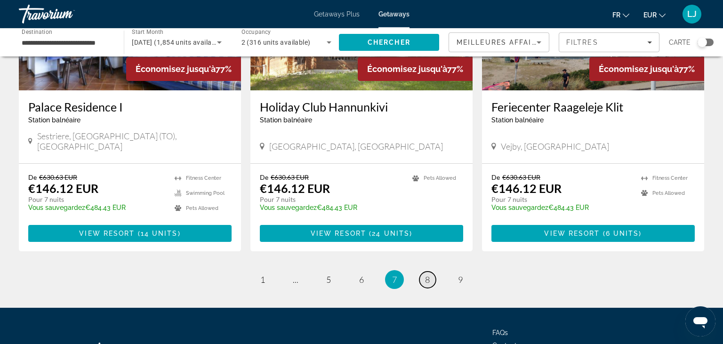
click at [428, 274] on span "8" at bounding box center [427, 279] width 5 height 10
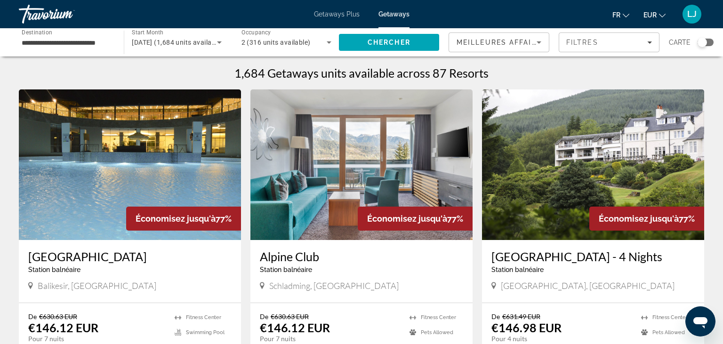
click at [47, 42] on input "**********" at bounding box center [67, 42] width 90 height 11
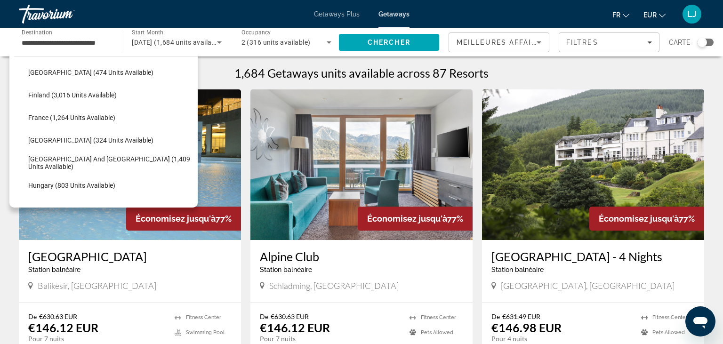
scroll to position [242, 0]
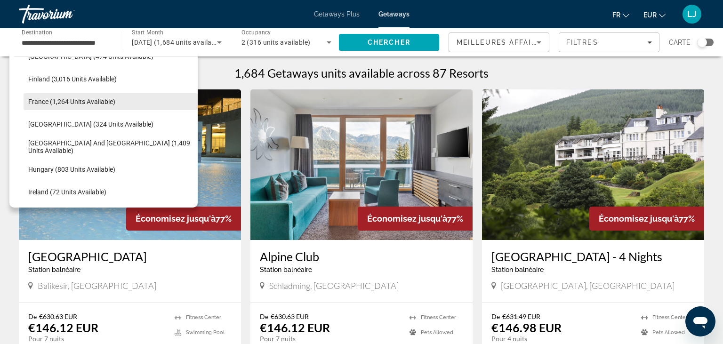
click at [102, 104] on span "France (1,264 units available)" at bounding box center [71, 102] width 87 height 8
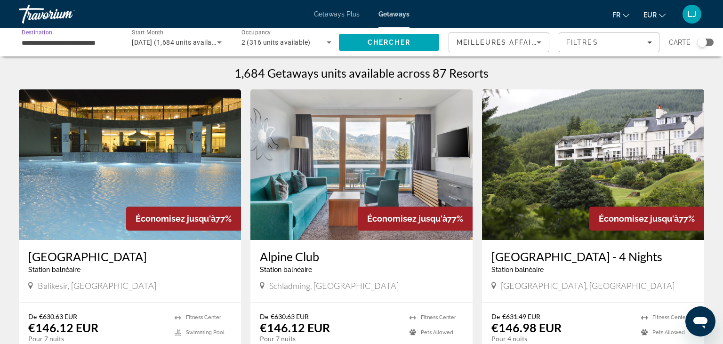
type input "**********"
click at [378, 43] on span "Chercher" at bounding box center [388, 43] width 43 height 8
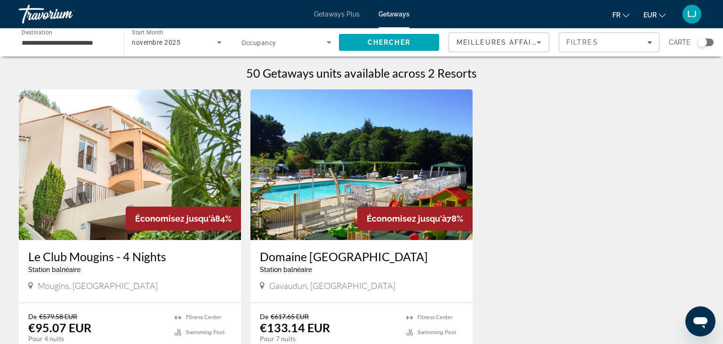
click at [344, 11] on span "Getaways Plus" at bounding box center [337, 14] width 46 height 8
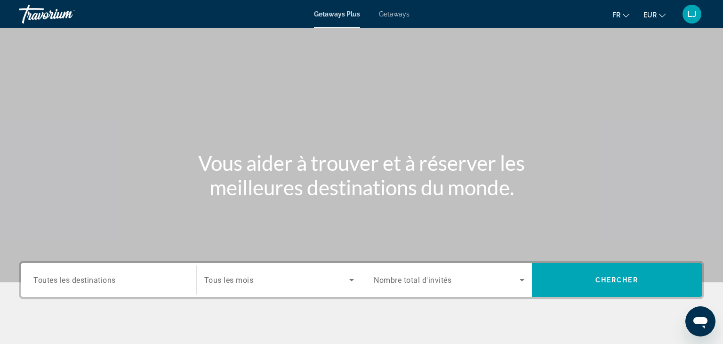
click at [98, 272] on div "Search widget" at bounding box center [108, 280] width 151 height 27
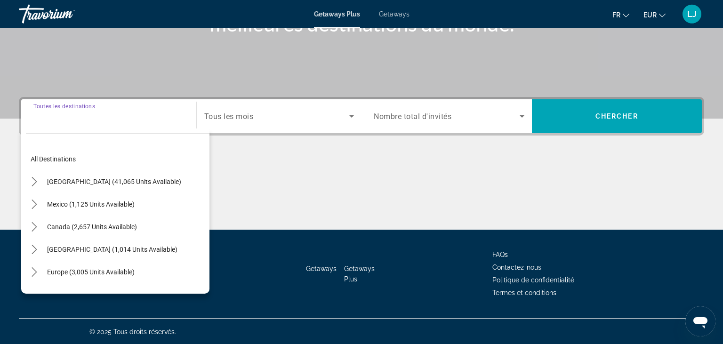
scroll to position [164, 0]
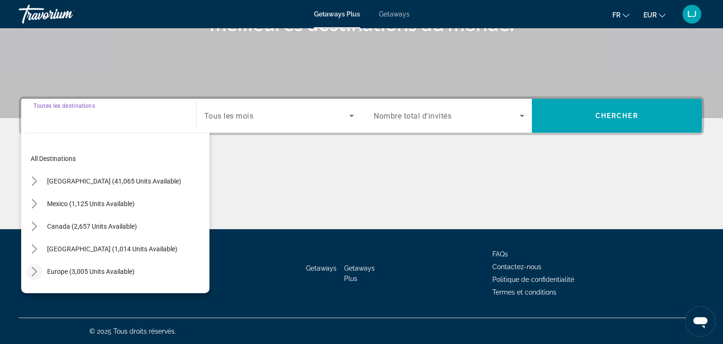
click at [32, 272] on icon "Toggle Europe (3,005 units available) submenu" at bounding box center [34, 271] width 9 height 9
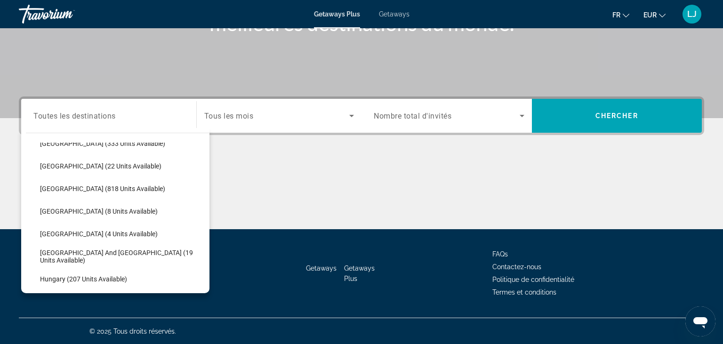
scroll to position [175, 0]
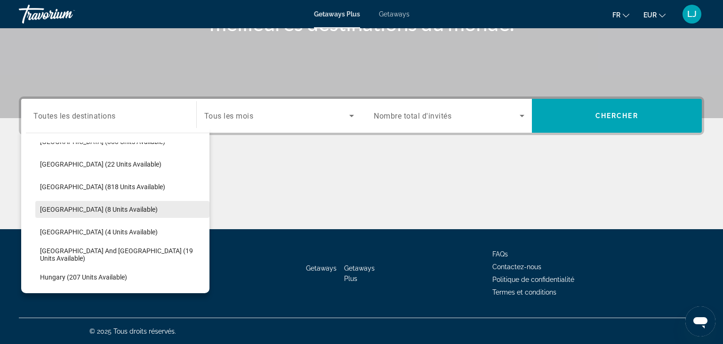
click at [124, 211] on span "Select destination: France (8 units available)" at bounding box center [122, 209] width 174 height 23
type input "**********"
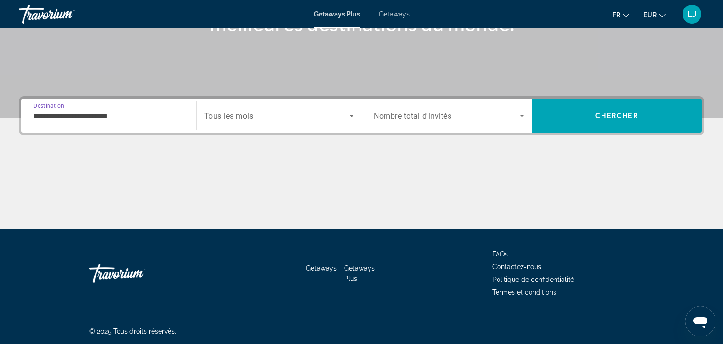
click at [302, 117] on span "Search widget" at bounding box center [276, 115] width 145 height 11
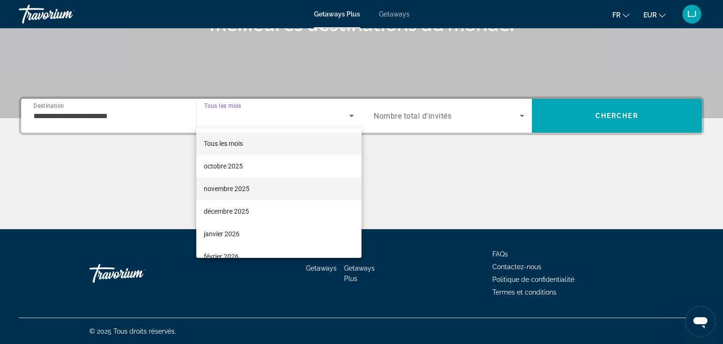
click at [246, 187] on span "novembre 2025" at bounding box center [227, 188] width 46 height 11
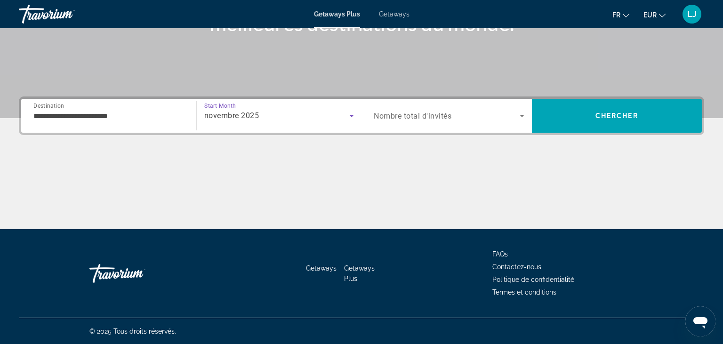
click at [407, 119] on span "Nombre total d'invités" at bounding box center [413, 116] width 78 height 9
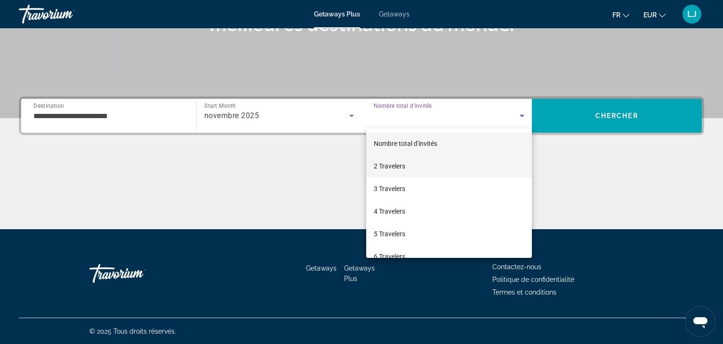
click at [398, 169] on span "2 Travelers" at bounding box center [390, 165] width 32 height 11
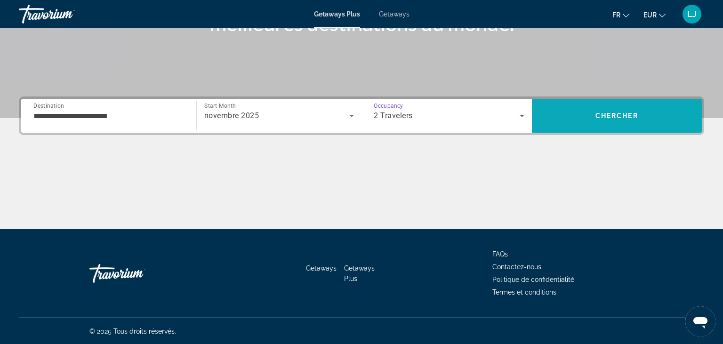
click at [563, 118] on span "Search" at bounding box center [617, 115] width 170 height 23
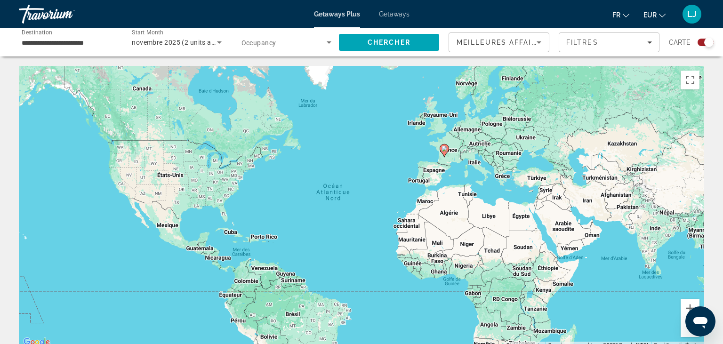
click at [393, 16] on span "Getaways" at bounding box center [394, 14] width 31 height 8
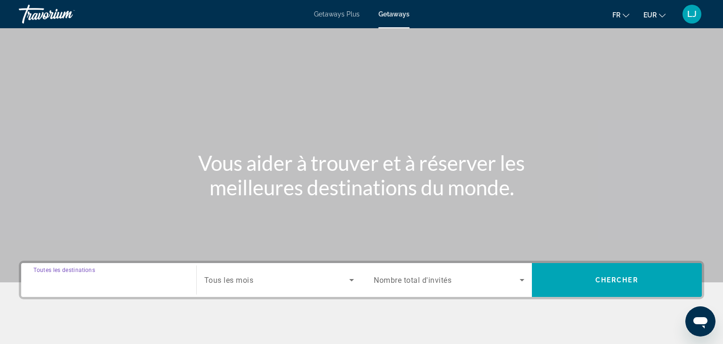
click at [103, 275] on input "Destination Toutes les destinations" at bounding box center [108, 280] width 151 height 11
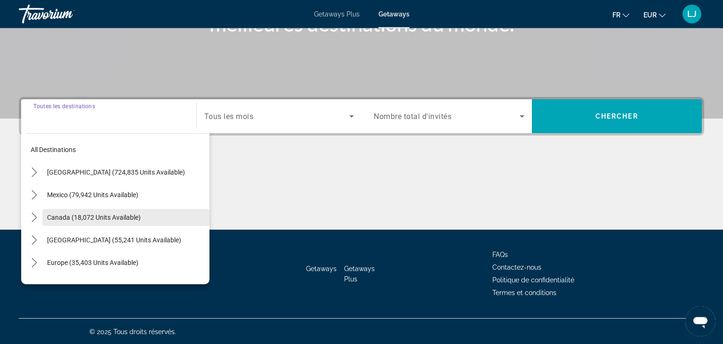
scroll to position [164, 0]
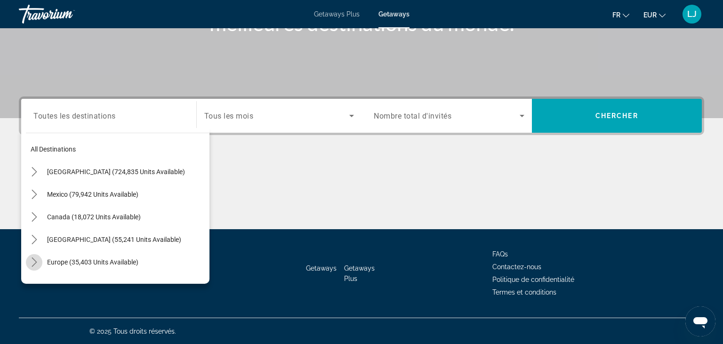
click at [35, 261] on icon "Toggle Europe (35,403 units available) submenu" at bounding box center [34, 261] width 5 height 9
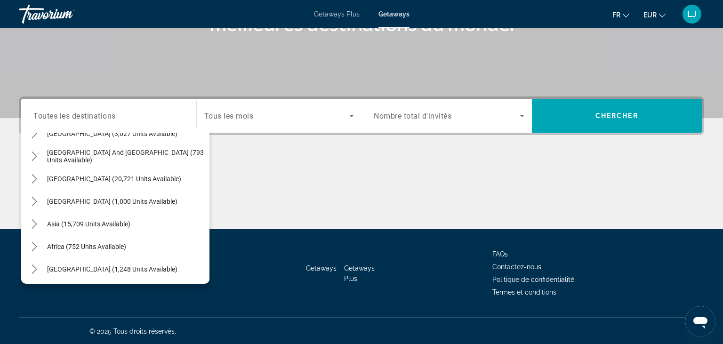
scroll to position [694, 0]
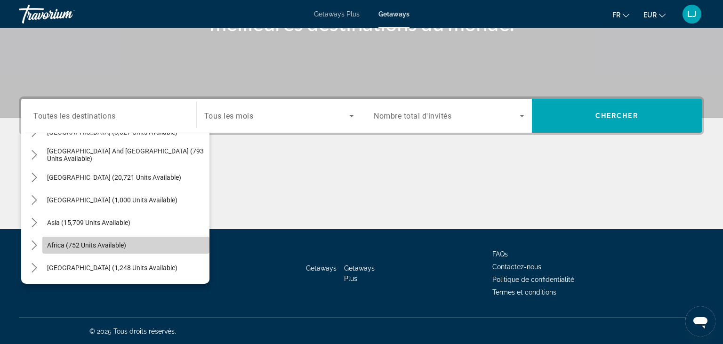
click at [116, 244] on span "Africa (752 units available)" at bounding box center [86, 245] width 79 height 8
type input "**********"
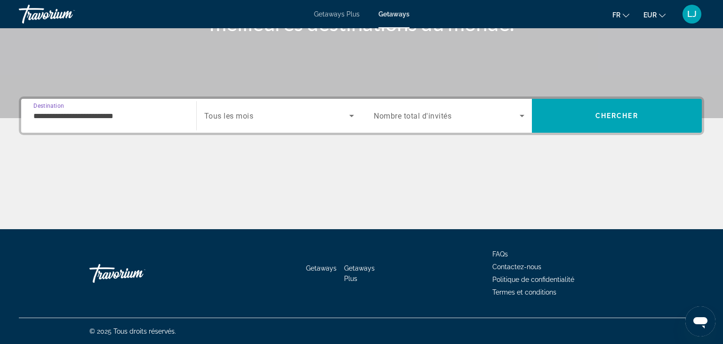
click at [263, 125] on div "Search widget" at bounding box center [279, 116] width 150 height 26
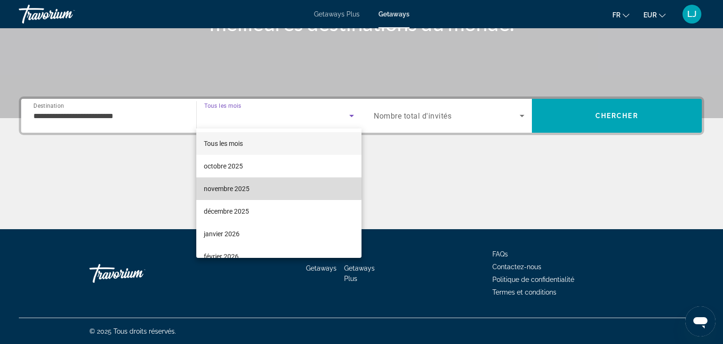
click at [246, 188] on span "novembre 2025" at bounding box center [227, 188] width 46 height 11
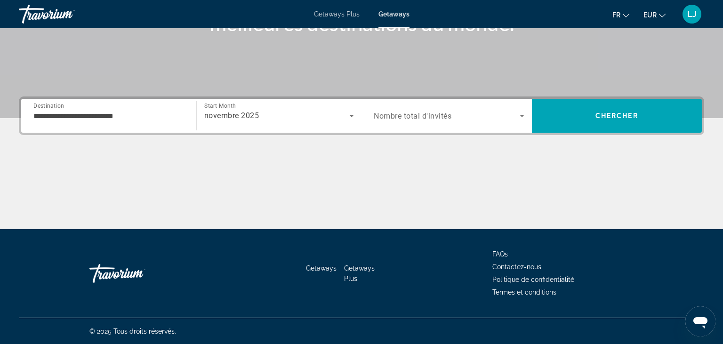
click at [426, 116] on span "Nombre total d'invités" at bounding box center [413, 116] width 78 height 9
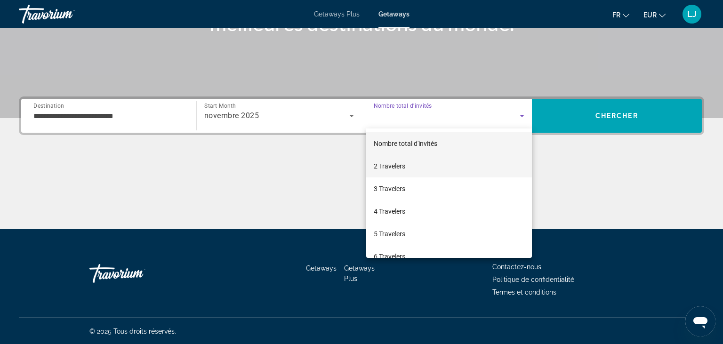
click at [413, 172] on mat-option "2 Travelers" at bounding box center [449, 166] width 166 height 23
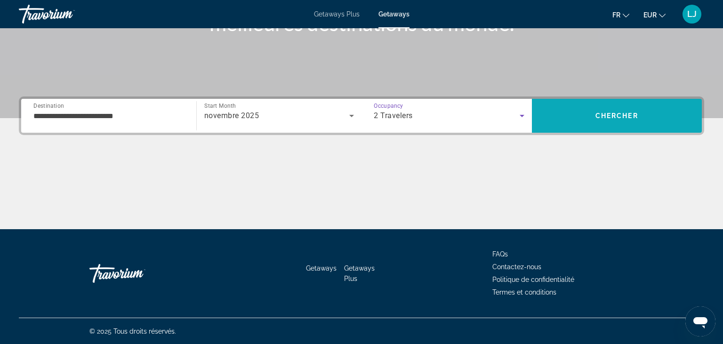
click at [586, 118] on span "Search" at bounding box center [617, 115] width 170 height 23
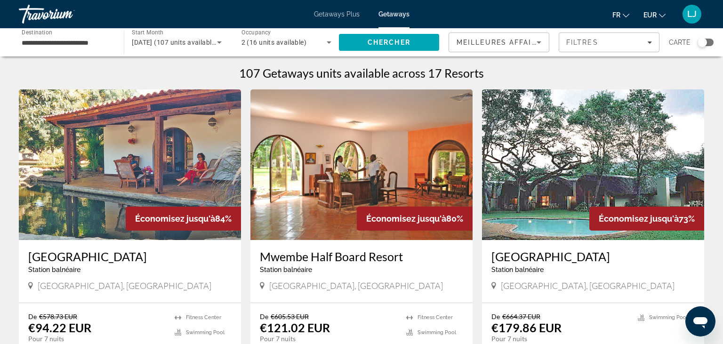
click at [89, 50] on div "**********" at bounding box center [67, 42] width 90 height 27
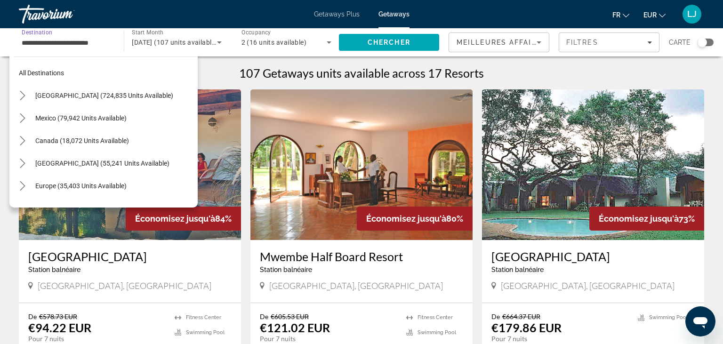
scroll to position [191, 0]
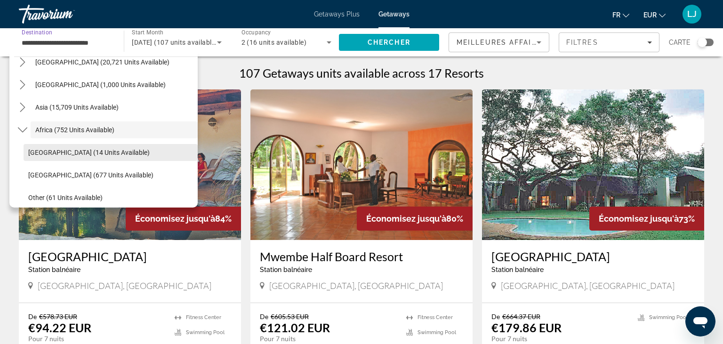
click at [52, 155] on span "[GEOGRAPHIC_DATA] (14 units available)" at bounding box center [88, 153] width 121 height 8
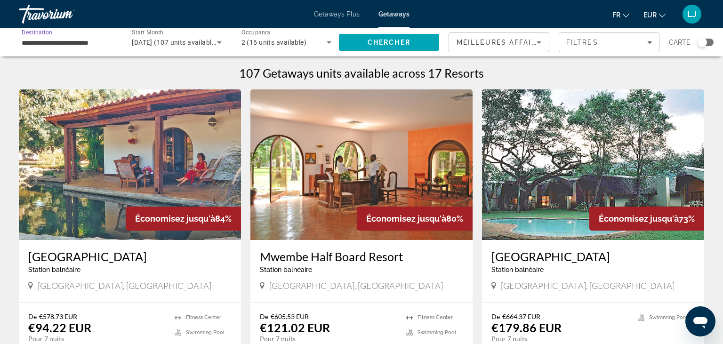
type input "**********"
click at [381, 38] on span "Search" at bounding box center [389, 42] width 100 height 23
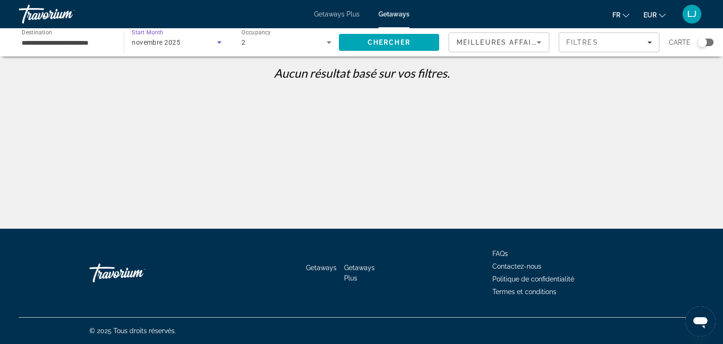
click at [200, 45] on div "novembre 2025" at bounding box center [174, 42] width 85 height 11
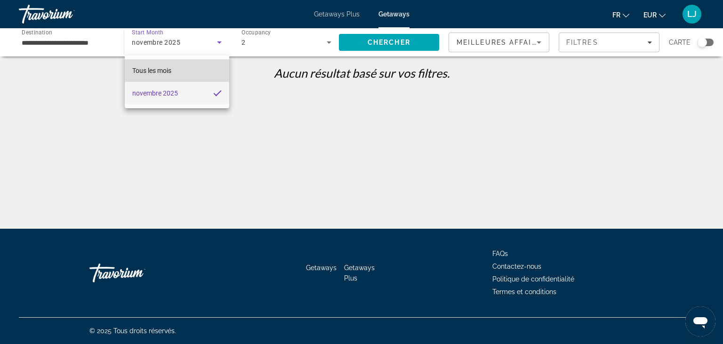
click at [189, 70] on mat-option "Tous les mois" at bounding box center [177, 70] width 105 height 23
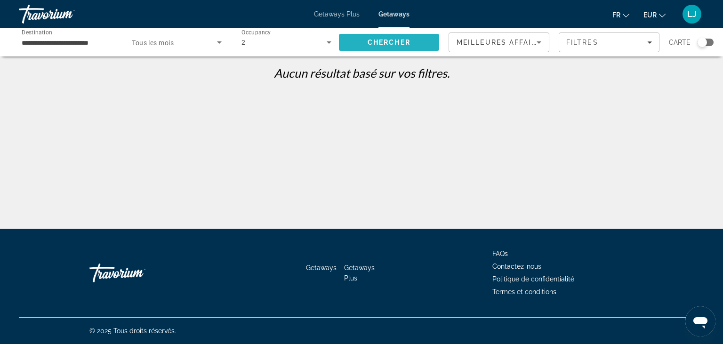
click at [363, 42] on span "Search" at bounding box center [389, 42] width 100 height 23
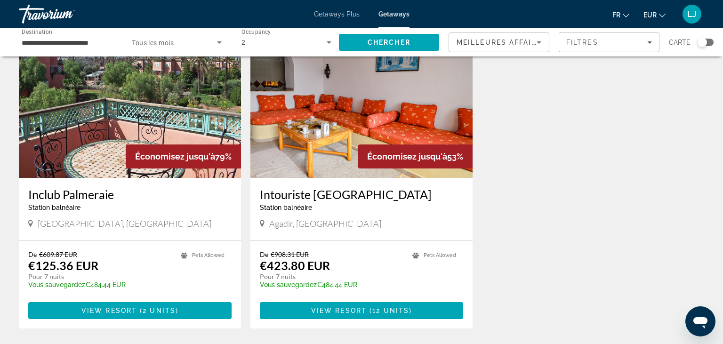
scroll to position [64, 0]
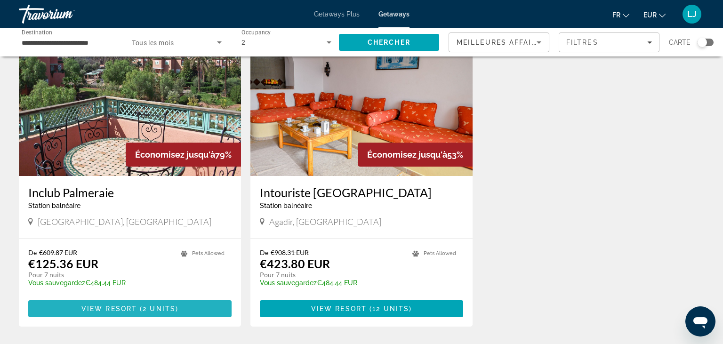
click at [191, 311] on span "Main content" at bounding box center [129, 308] width 203 height 23
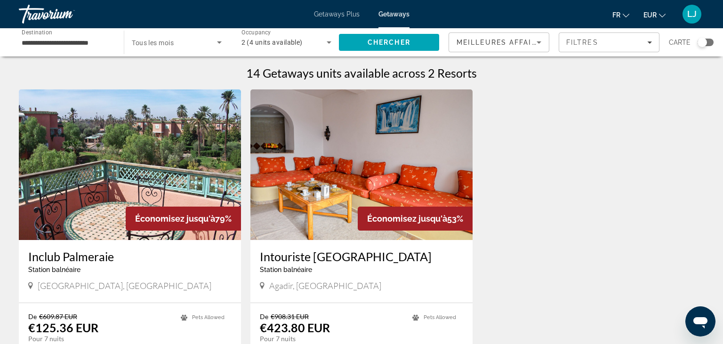
click at [149, 42] on span "Tous les mois" at bounding box center [153, 43] width 42 height 8
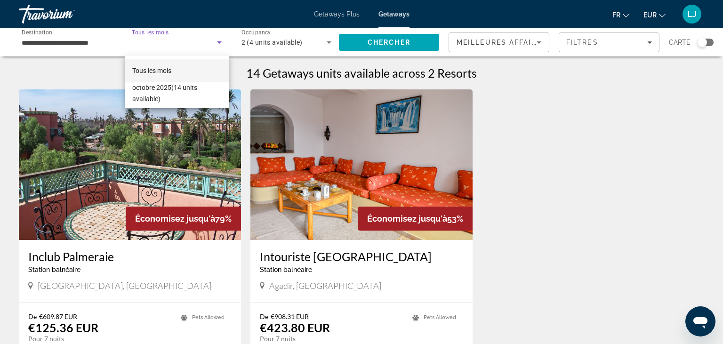
click at [191, 70] on mat-option "Tous les mois" at bounding box center [177, 70] width 105 height 23
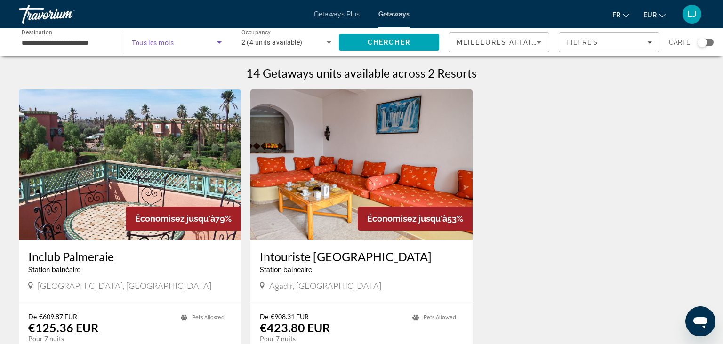
click at [159, 43] on span "Tous les mois" at bounding box center [153, 43] width 42 height 8
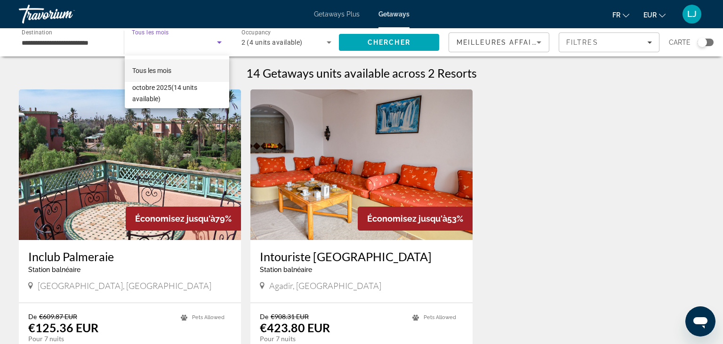
click at [100, 46] on div at bounding box center [361, 172] width 723 height 344
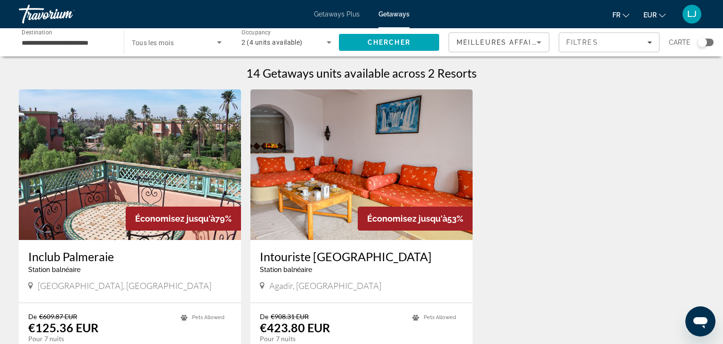
click at [39, 44] on input "**********" at bounding box center [67, 42] width 90 height 11
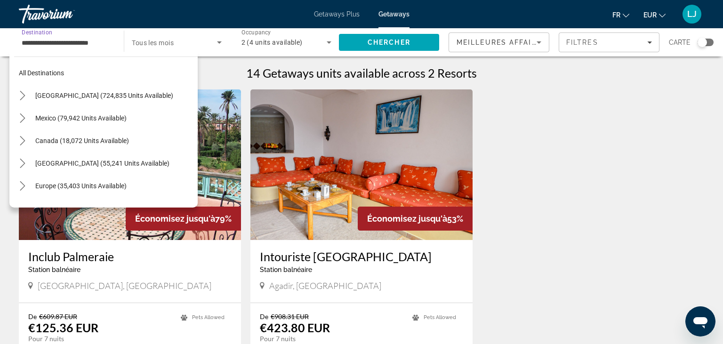
scroll to position [214, 0]
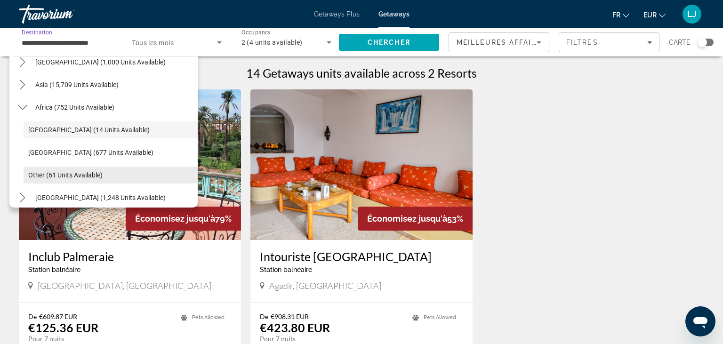
click at [48, 175] on span "Other (61 units available)" at bounding box center [65, 175] width 74 height 8
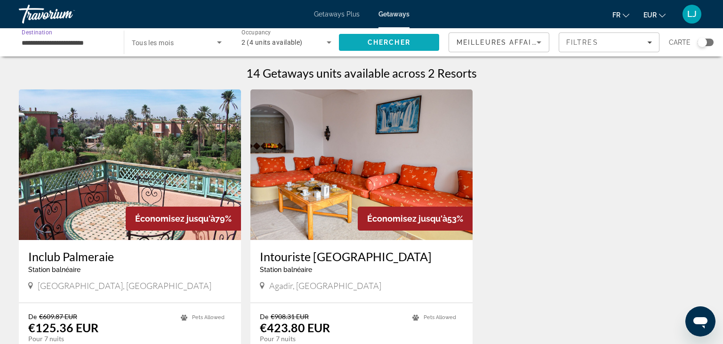
click at [368, 39] on span "Search" at bounding box center [389, 42] width 100 height 23
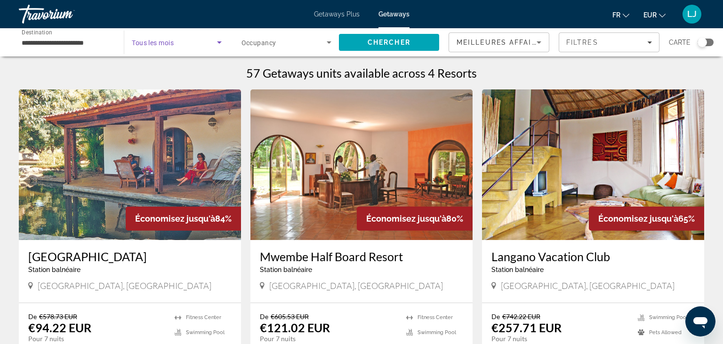
click at [176, 47] on span "Search widget" at bounding box center [174, 42] width 85 height 11
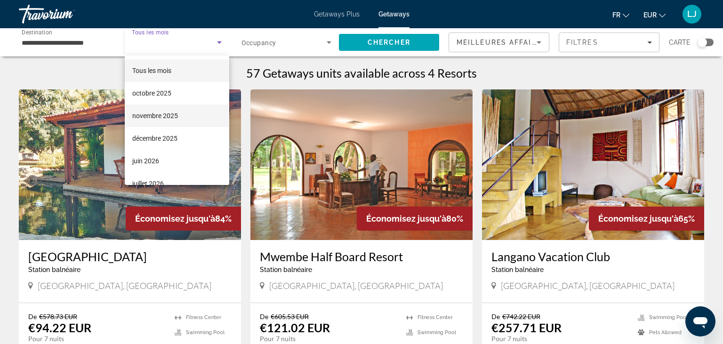
click at [167, 114] on span "novembre 2025" at bounding box center [155, 115] width 46 height 11
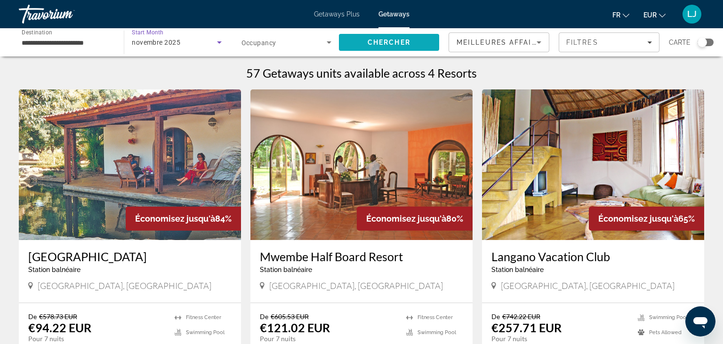
click at [369, 51] on span "Search" at bounding box center [389, 42] width 100 height 23
click at [97, 44] on input "**********" at bounding box center [67, 42] width 90 height 11
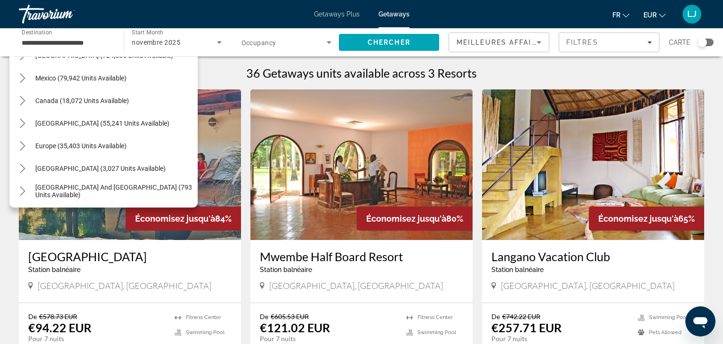
scroll to position [60, 0]
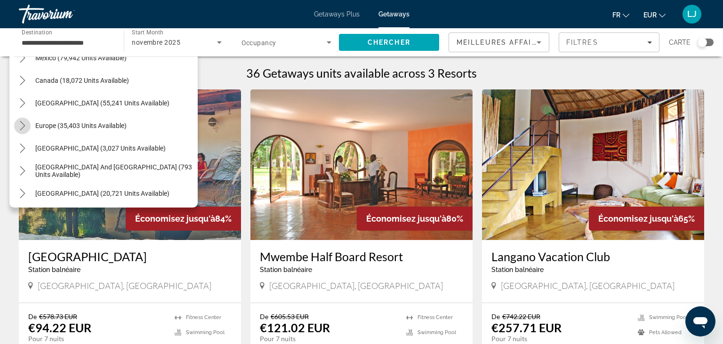
click at [24, 128] on icon "Toggle Europe (35,403 units available) submenu" at bounding box center [22, 125] width 9 height 9
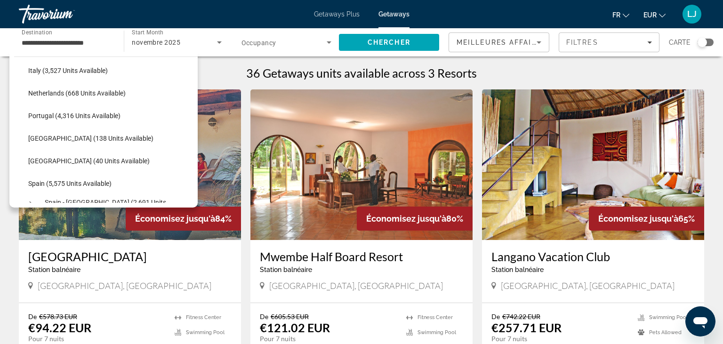
scroll to position [379, 0]
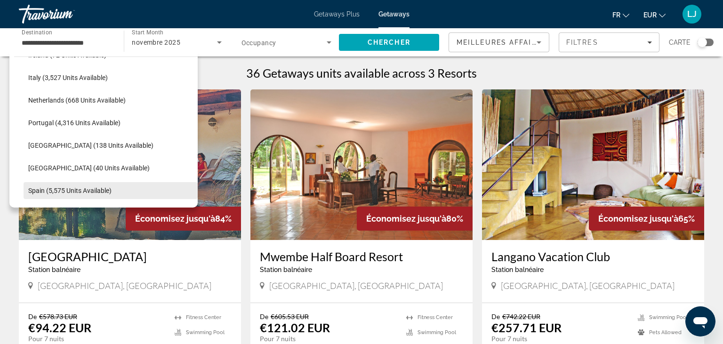
click at [86, 191] on span "Spain (5,575 units available)" at bounding box center [69, 191] width 83 height 8
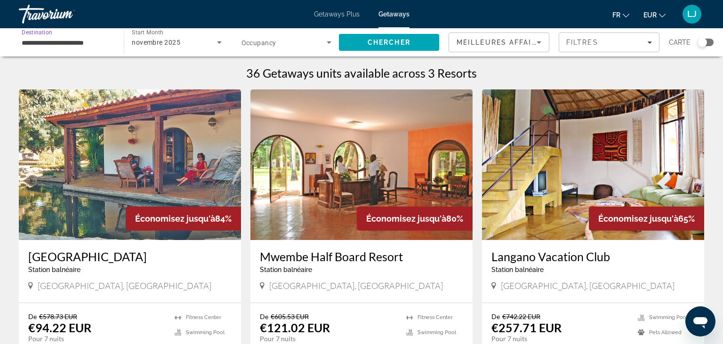
type input "**********"
click at [353, 40] on span "Search" at bounding box center [389, 42] width 100 height 23
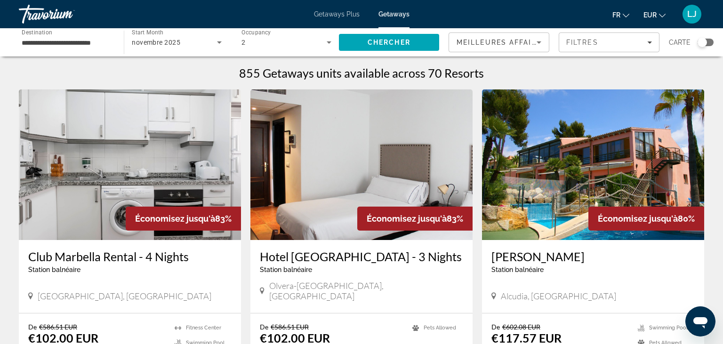
scroll to position [81, 0]
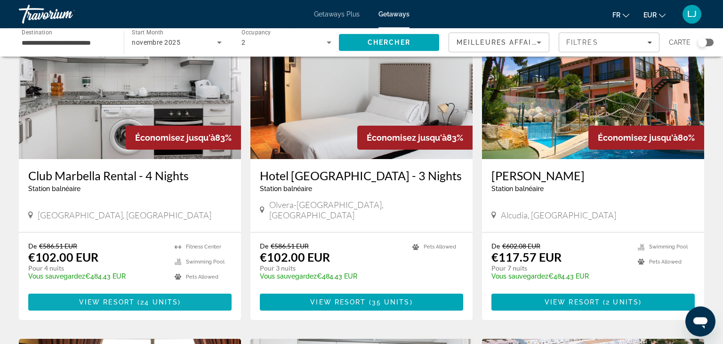
click at [113, 298] on span "View Resort" at bounding box center [107, 302] width 56 height 8
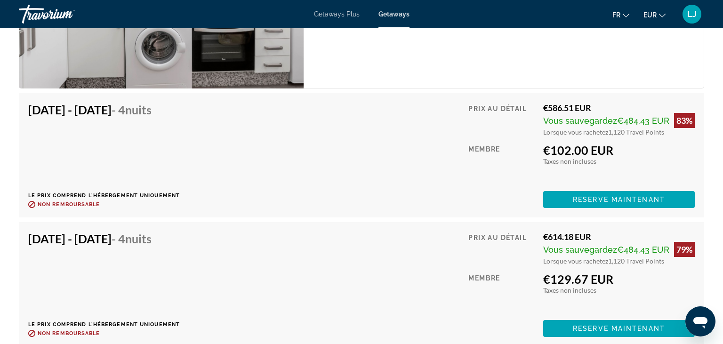
scroll to position [1696, 0]
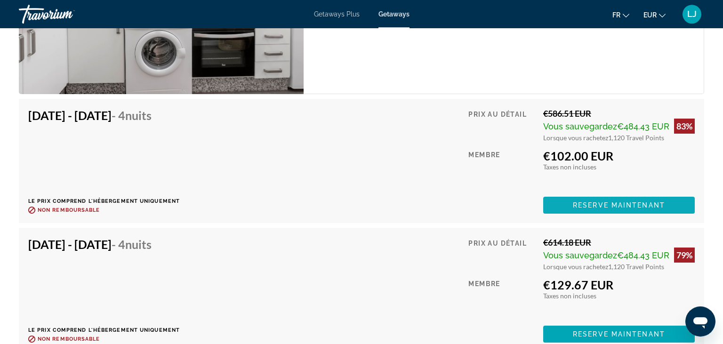
click at [621, 204] on span "Main content" at bounding box center [618, 205] width 151 height 23
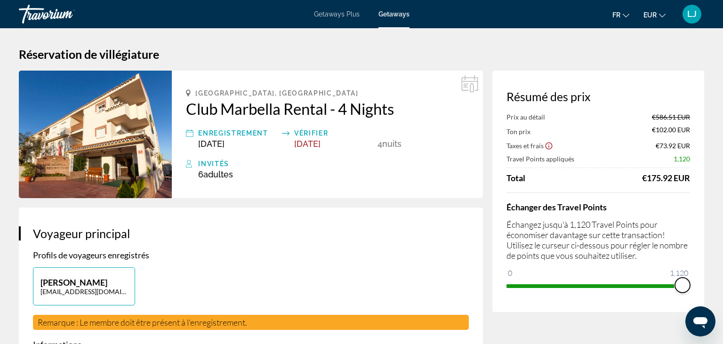
drag, startPoint x: 681, startPoint y: 282, endPoint x: 722, endPoint y: 295, distance: 42.7
click at [722, 295] on html "Passer au contenu principal Getaways Plus Getaways fr English Español Français …" at bounding box center [361, 172] width 723 height 344
